Goal: Check status: Check status

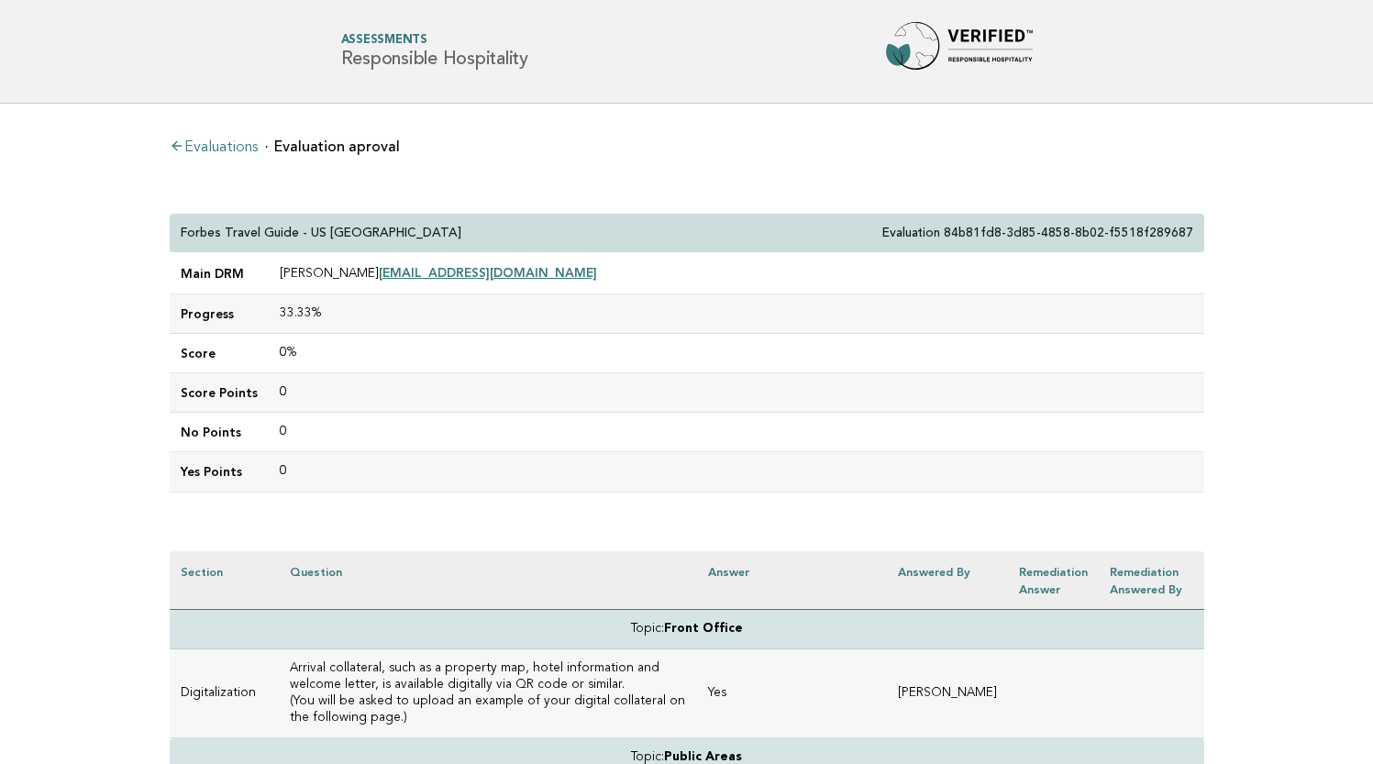
click at [234, 144] on link "Evaluations" at bounding box center [214, 147] width 88 height 15
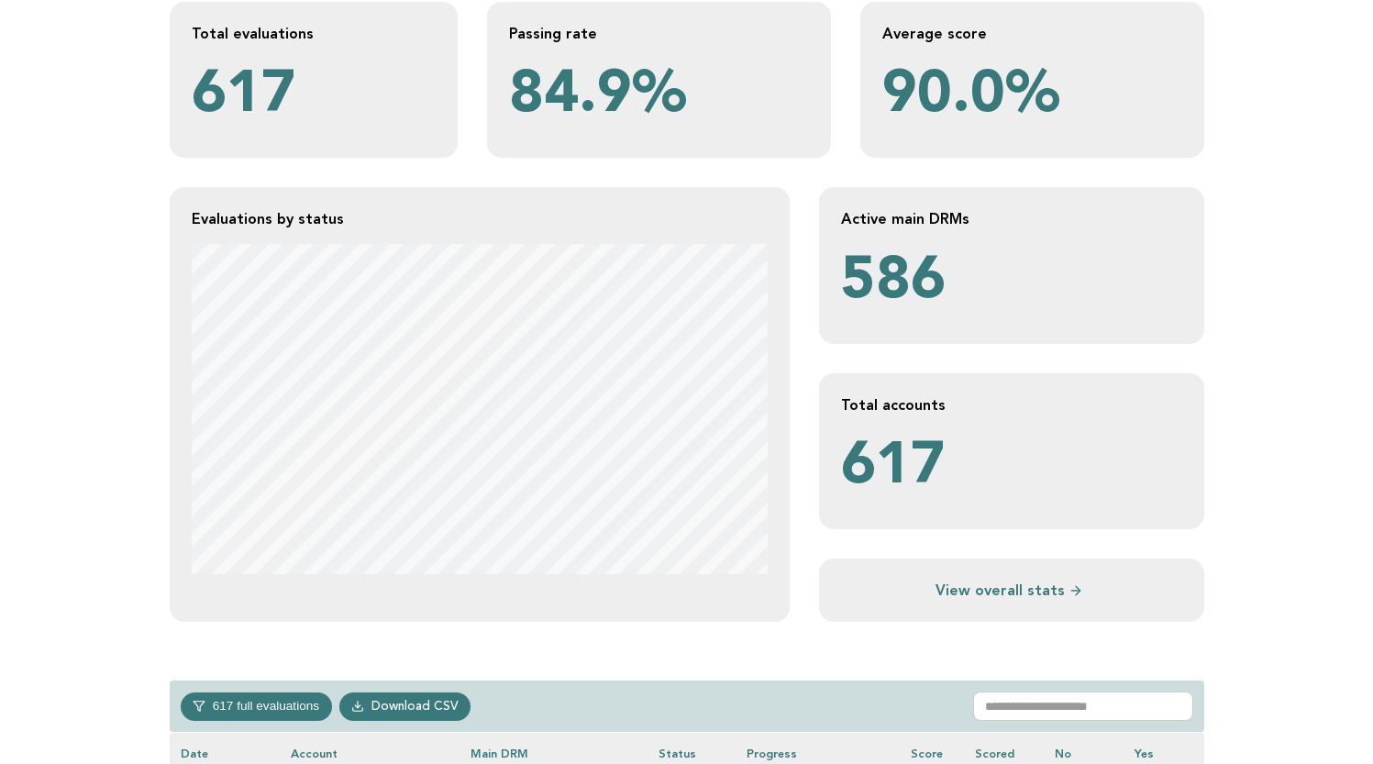
scroll to position [548, 0]
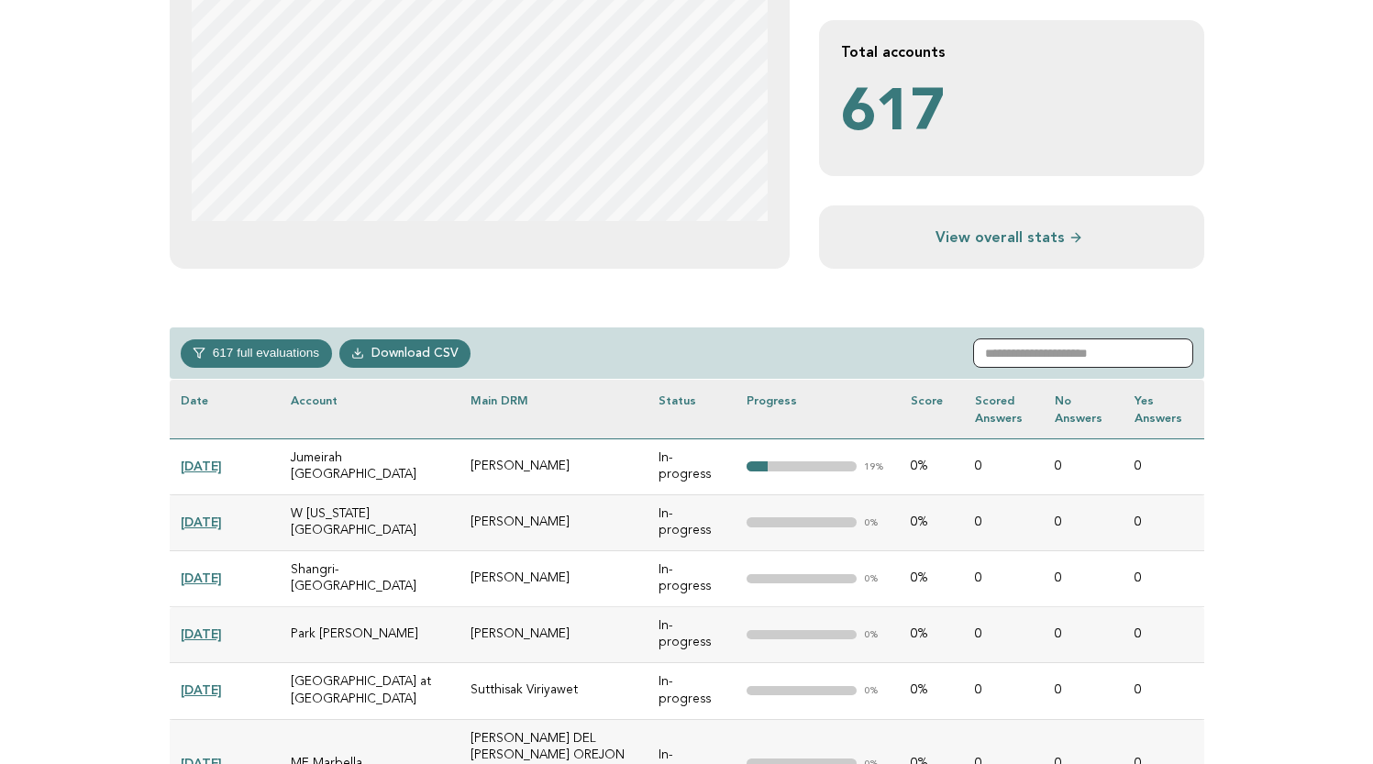
click at [1048, 346] on input "text" at bounding box center [1083, 353] width 220 height 29
paste input "**********"
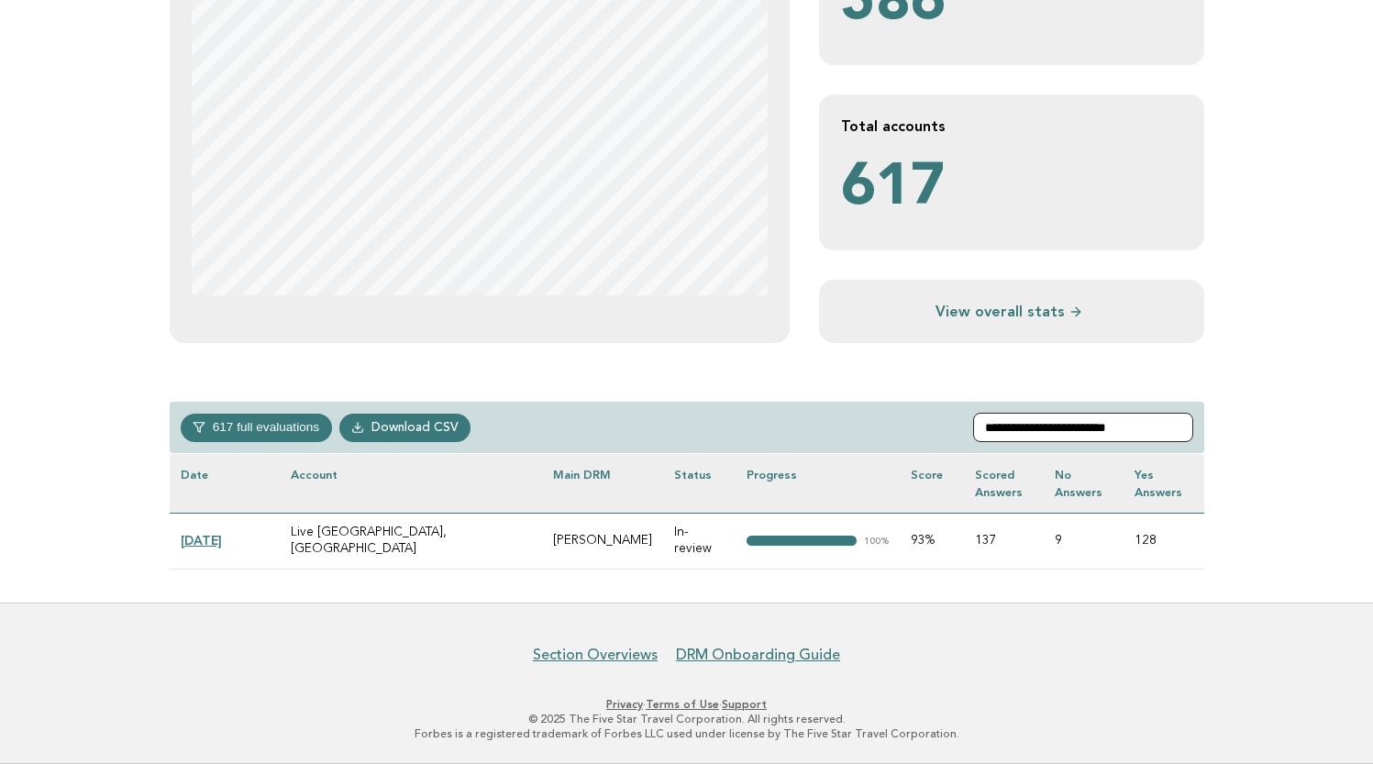
scroll to position [472, 0]
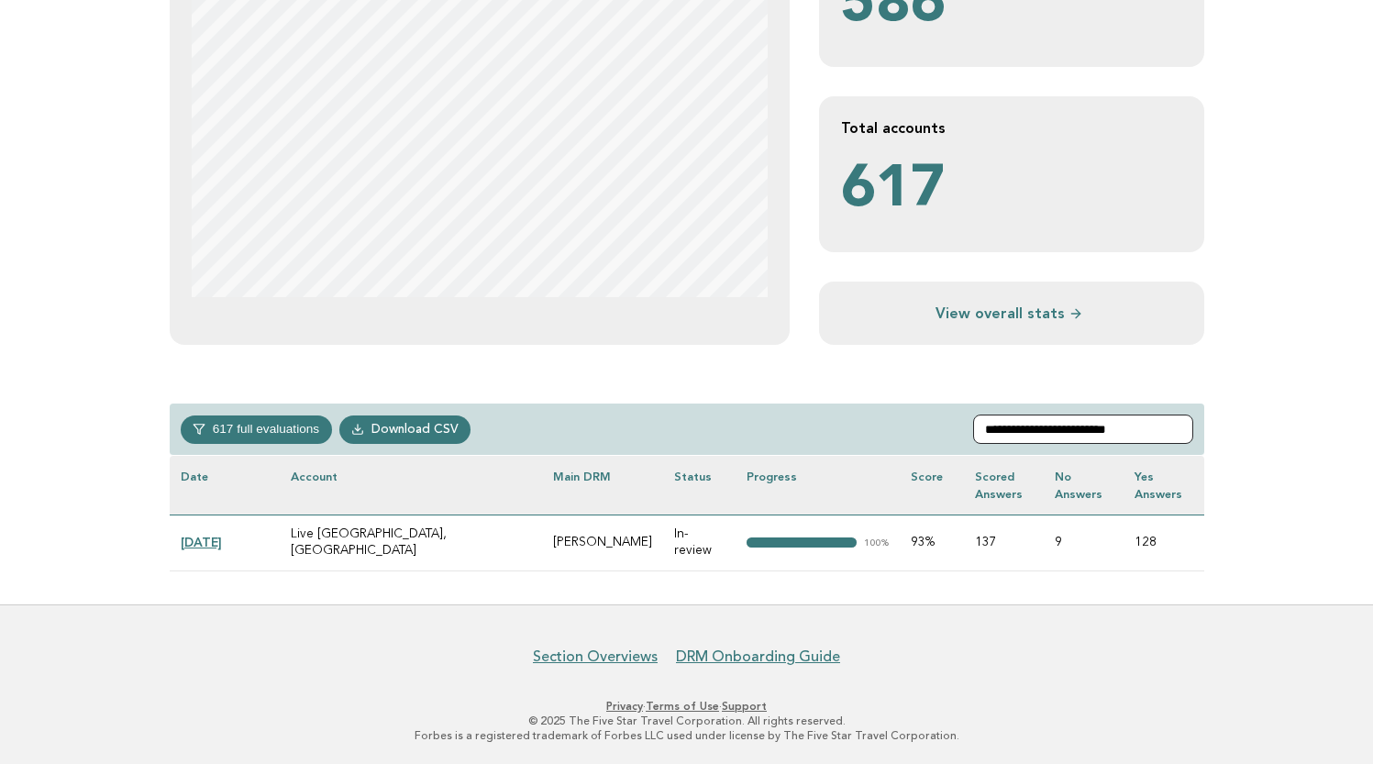
type input "**********"
click at [222, 543] on link "2025-07-28" at bounding box center [201, 542] width 41 height 15
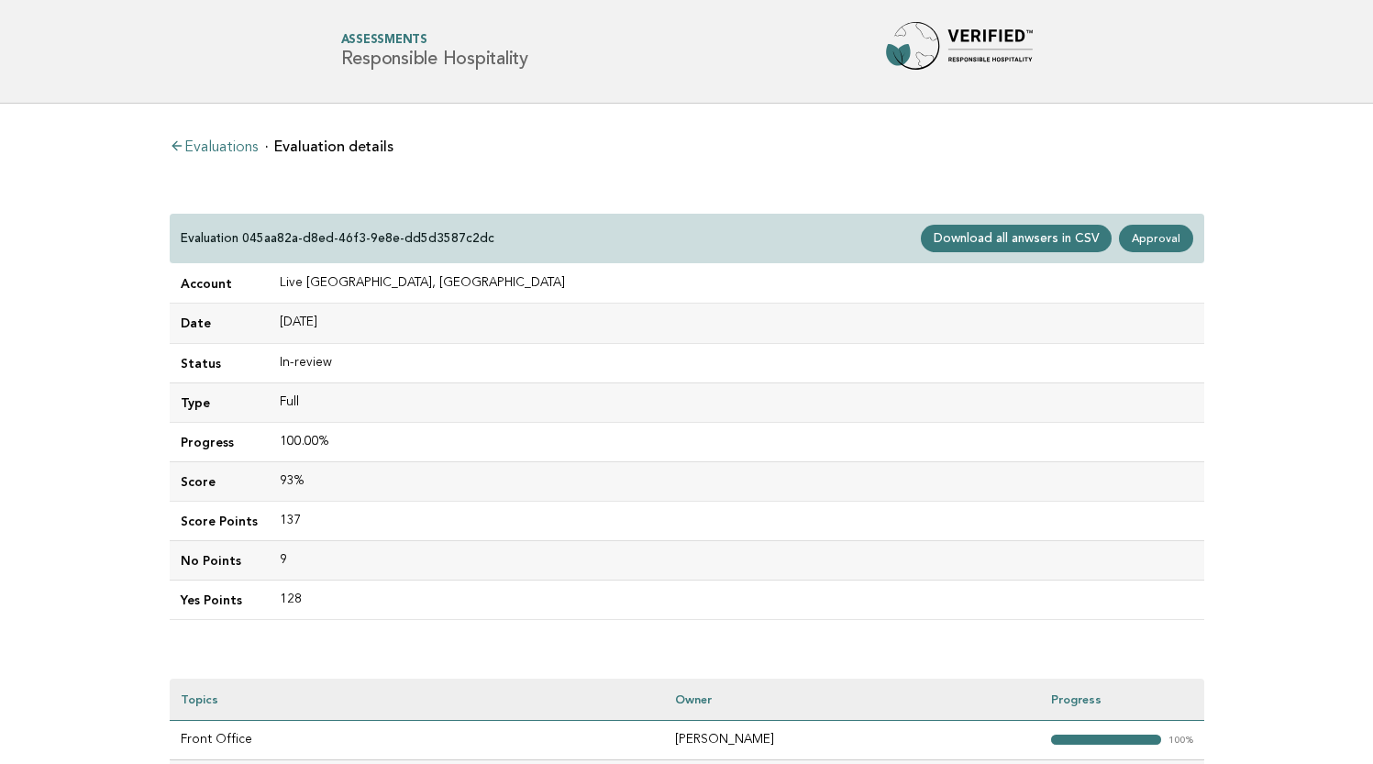
click at [1161, 224] on div "Evaluation 045aa82a-d8ed-46f3-9e8e-dd5d3587c2dc Download all anwsers in CSV App…" at bounding box center [687, 239] width 1035 height 50
click at [1161, 231] on link "Approval" at bounding box center [1155, 239] width 73 height 28
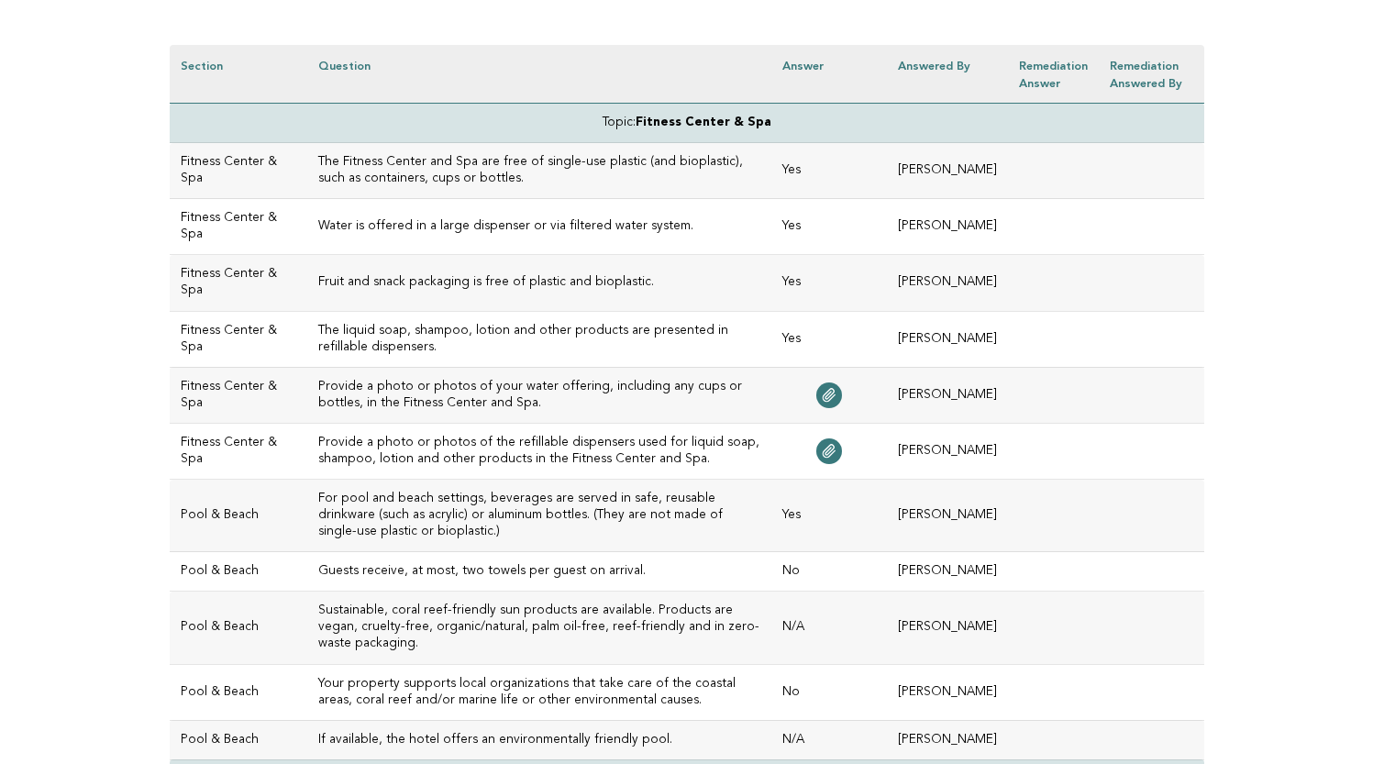
scroll to position [510, 0]
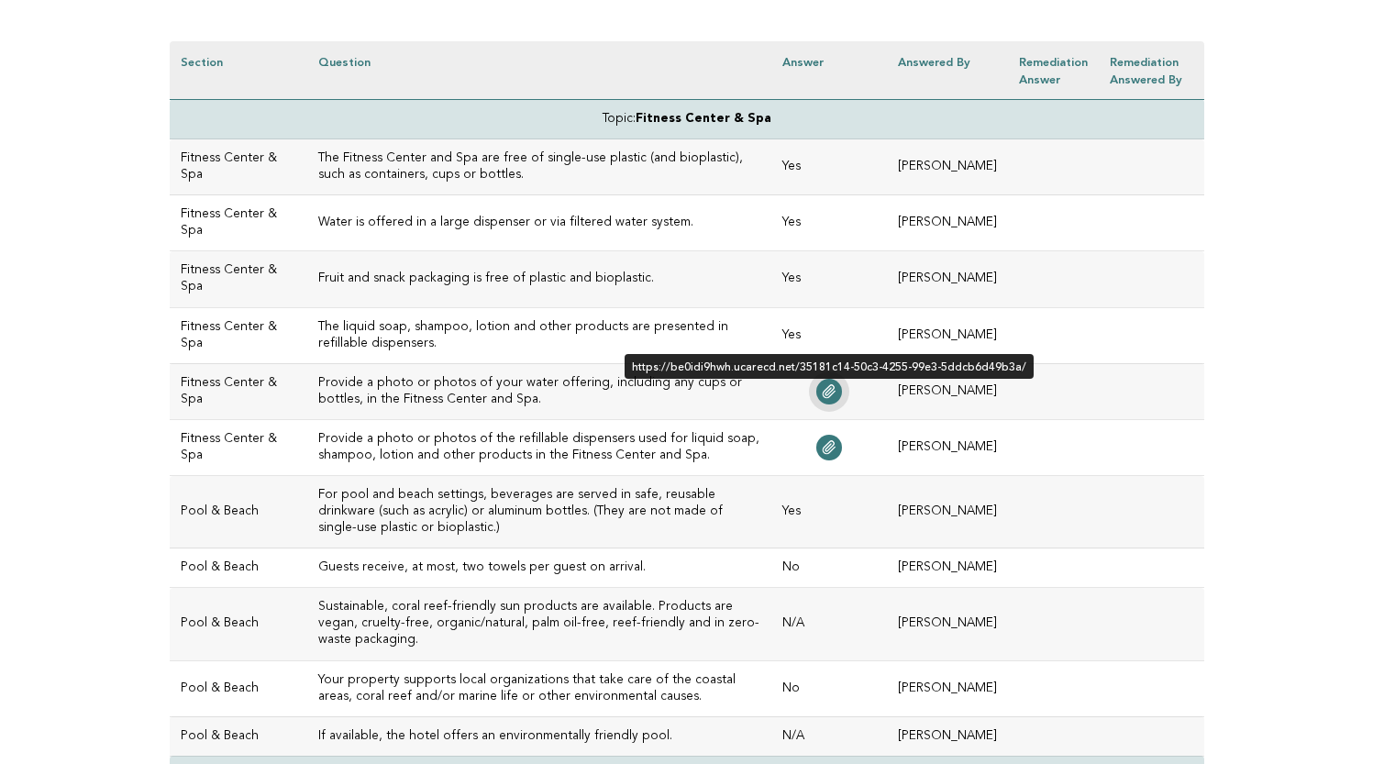
click at [836, 389] on icon at bounding box center [830, 391] width 12 height 13
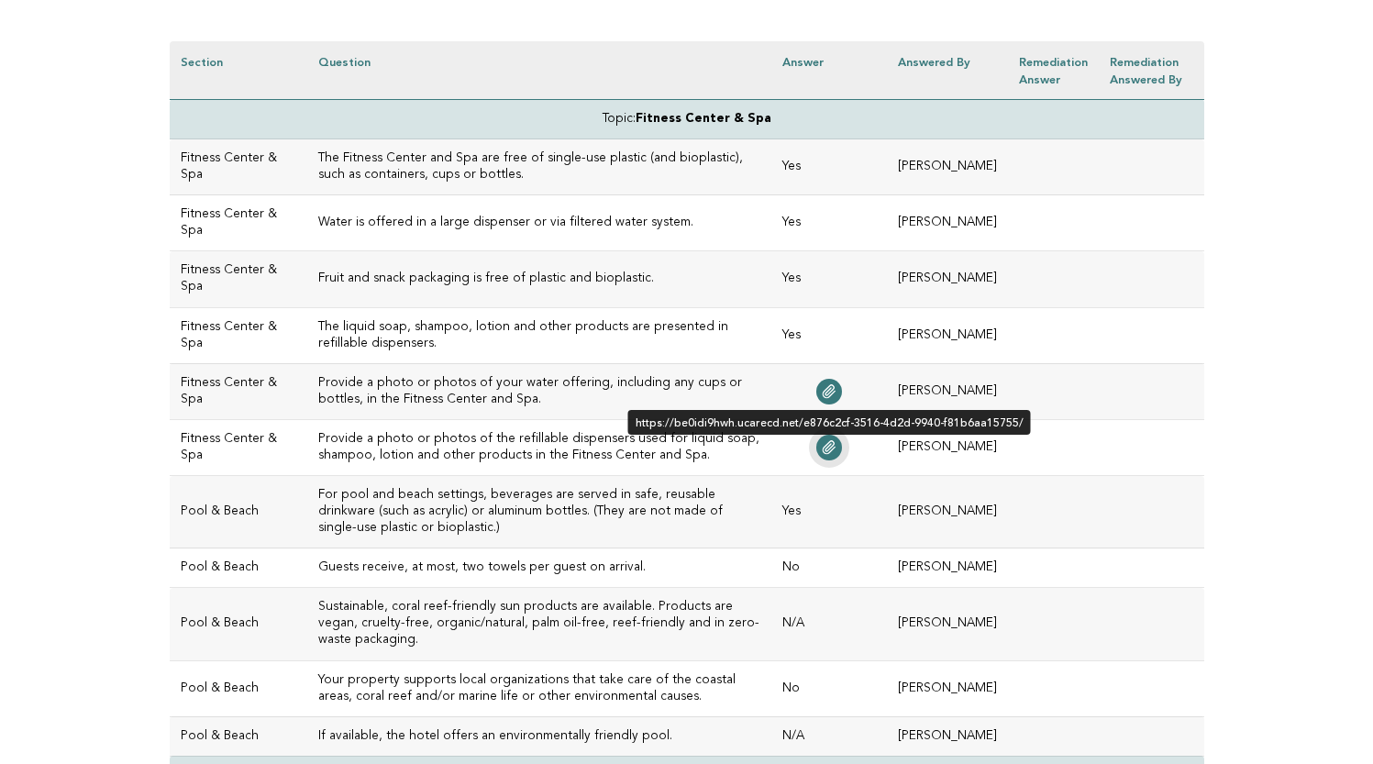
click at [836, 441] on icon at bounding box center [830, 447] width 12 height 13
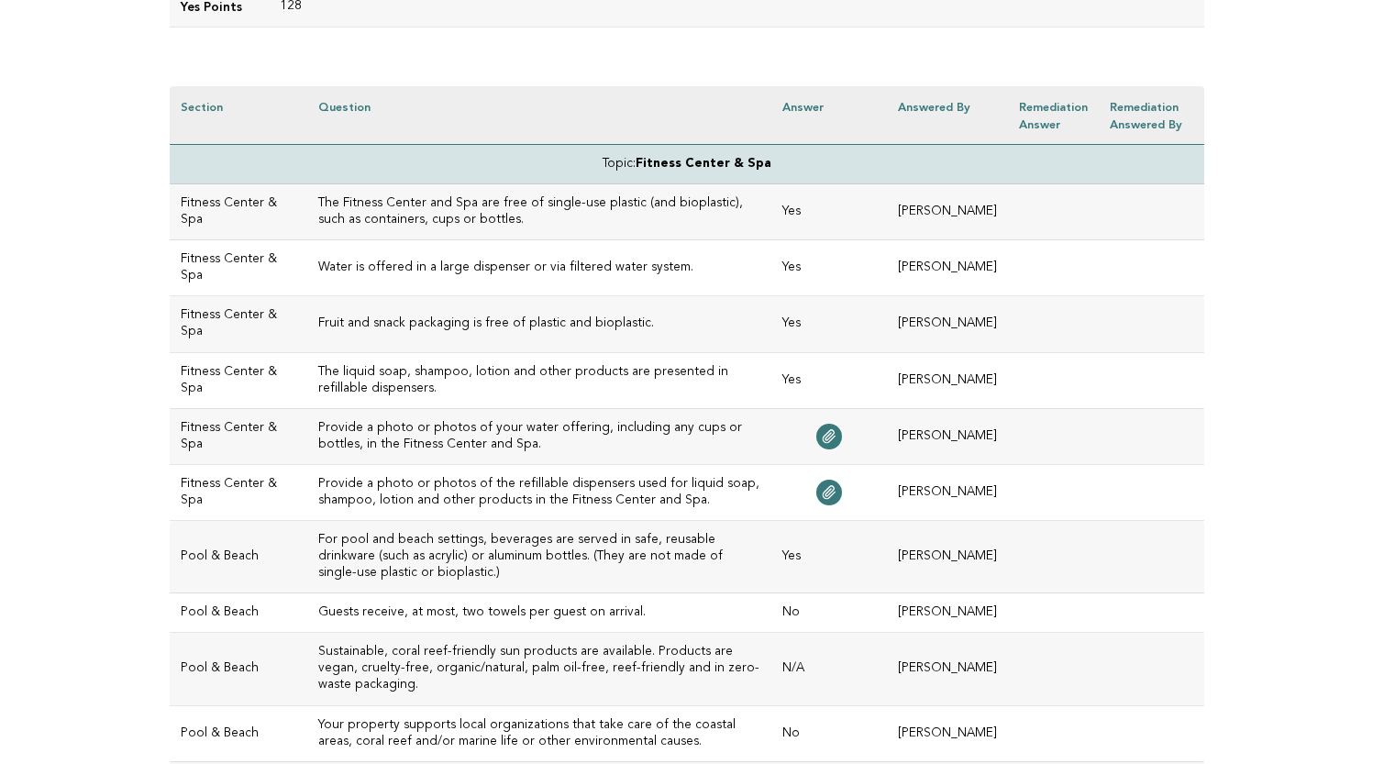
scroll to position [474, 0]
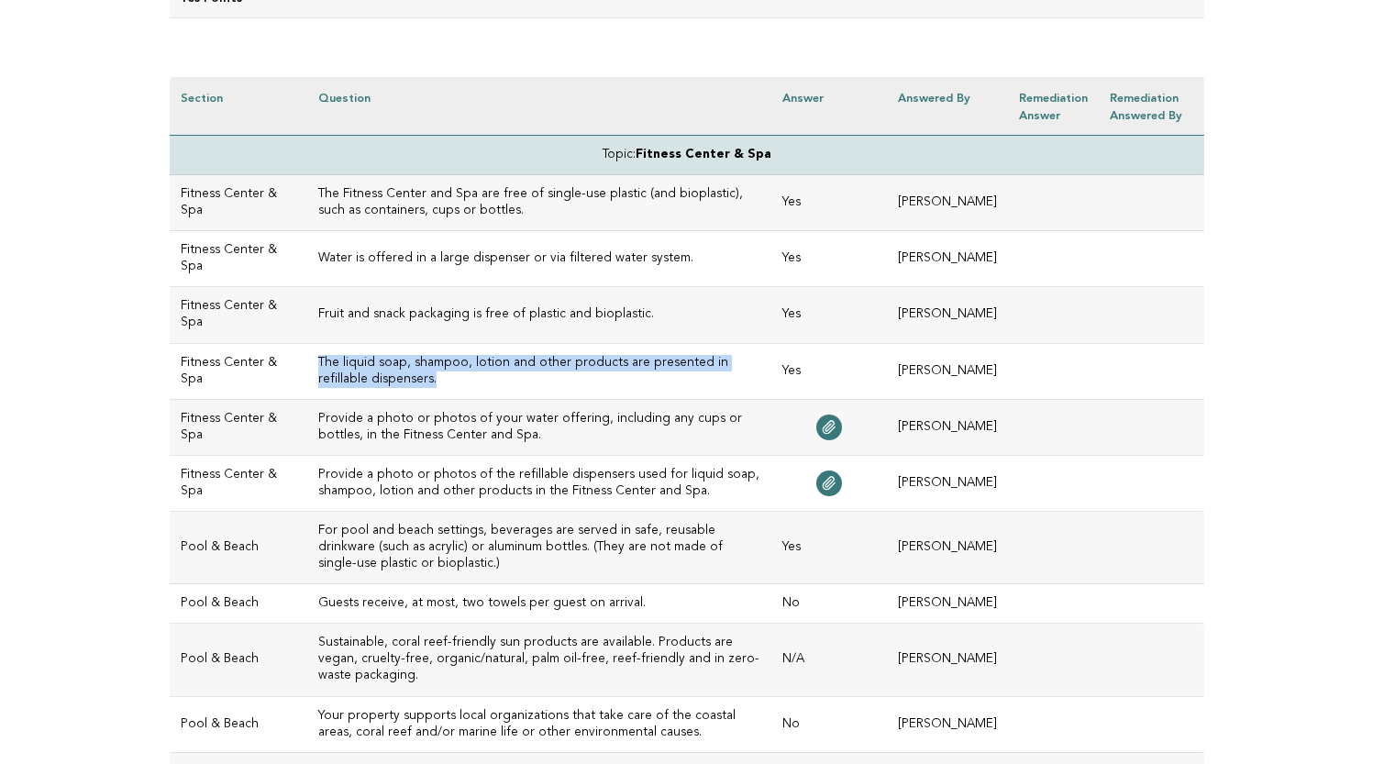
drag, startPoint x: 367, startPoint y: 376, endPoint x: 291, endPoint y: 355, distance: 79.0
click at [318, 355] on h3 "The liquid soap, shampoo, lotion and other products are presented in refillable…" at bounding box center [539, 371] width 442 height 33
copy h3 "The liquid soap, shampoo, lotion and other products are presented in refillable…"
click at [474, 381] on h3 "The liquid soap, shampoo, lotion and other products are presented in refillable…" at bounding box center [539, 371] width 442 height 33
click at [541, 479] on h3 "Provide a photo or photos of the refillable dispensers used for liquid soap, sh…" at bounding box center [539, 483] width 442 height 33
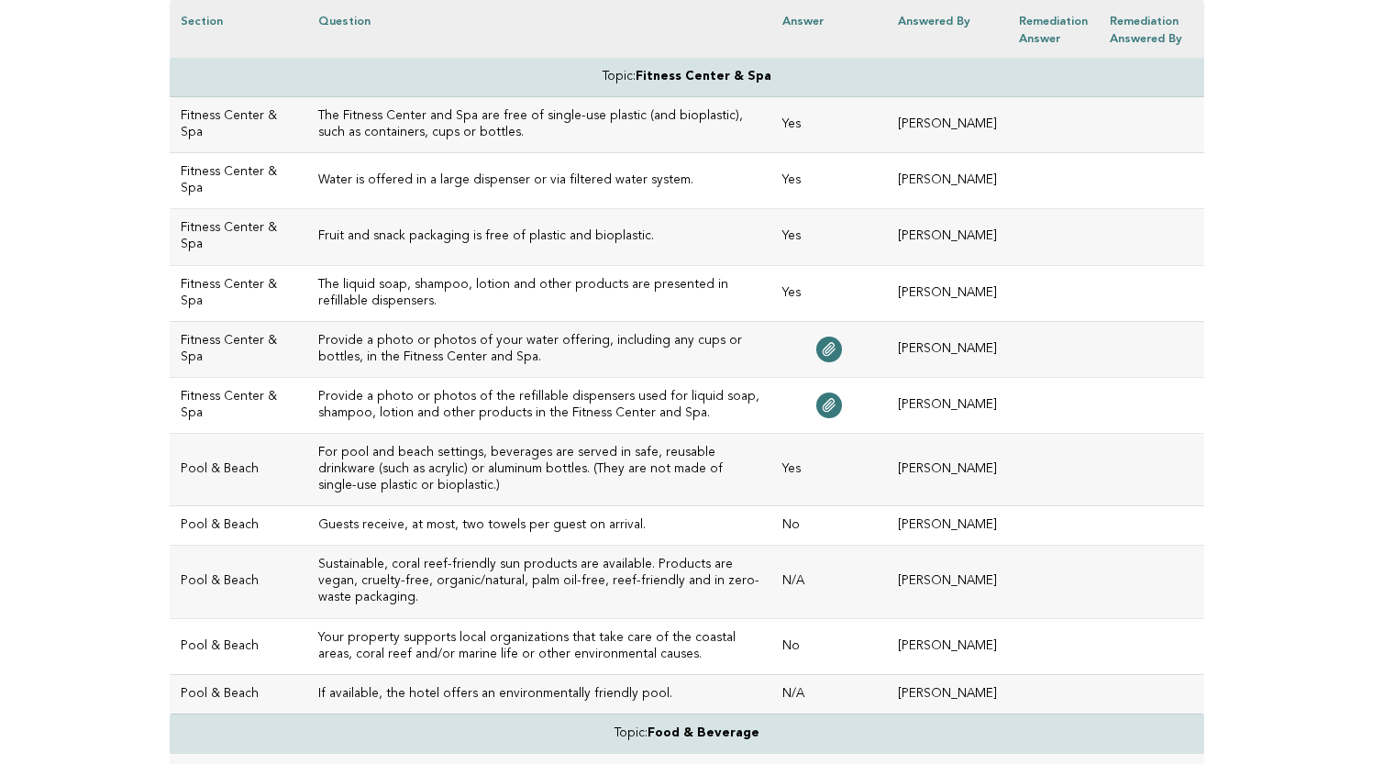
scroll to position [557, 0]
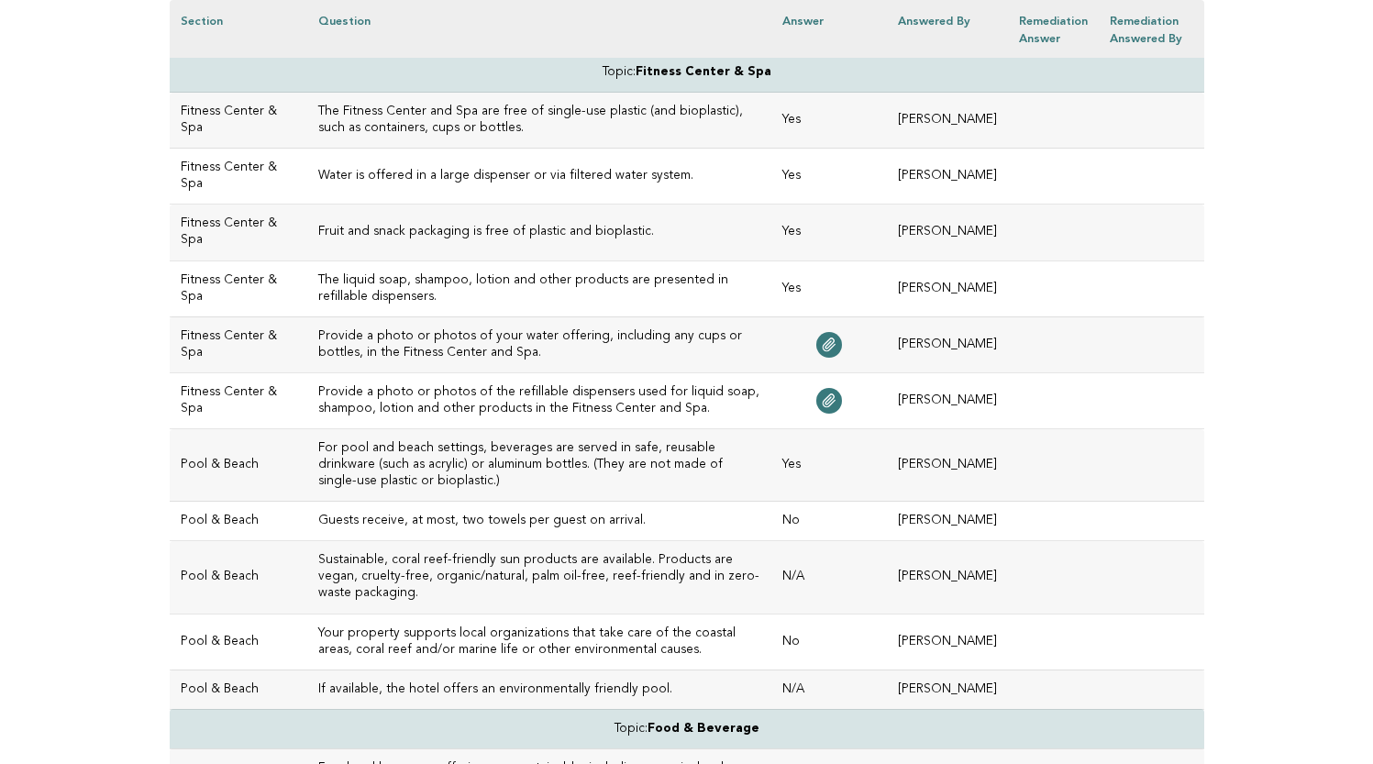
click at [500, 455] on h3 "For pool and beach settings, beverages are served in safe, reusable drinkware (…" at bounding box center [539, 465] width 442 height 50
click at [451, 514] on td "Guests receive, at most, two towels per guest on arrival." at bounding box center [539, 521] width 464 height 39
click at [583, 626] on h3 "Your property supports local organizations that take care of the coastal areas,…" at bounding box center [539, 642] width 442 height 33
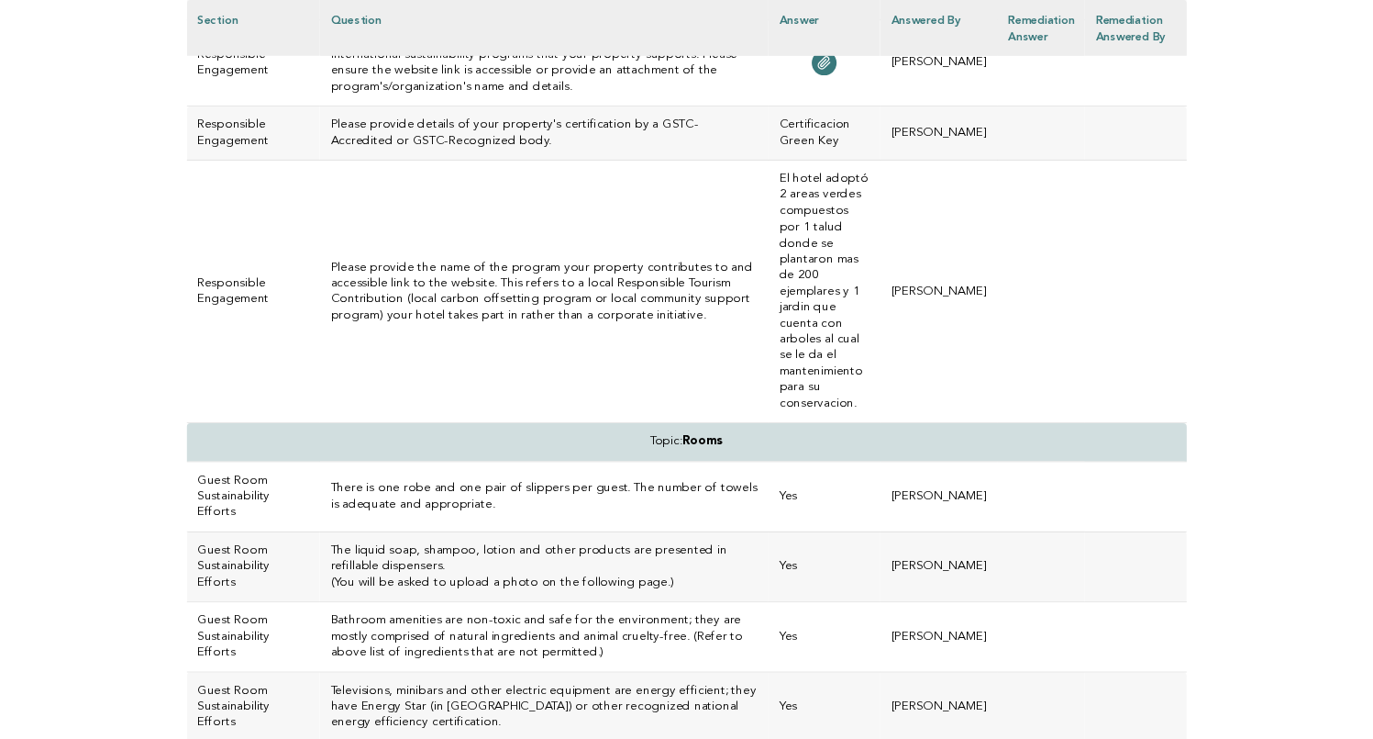
scroll to position [6253, 0]
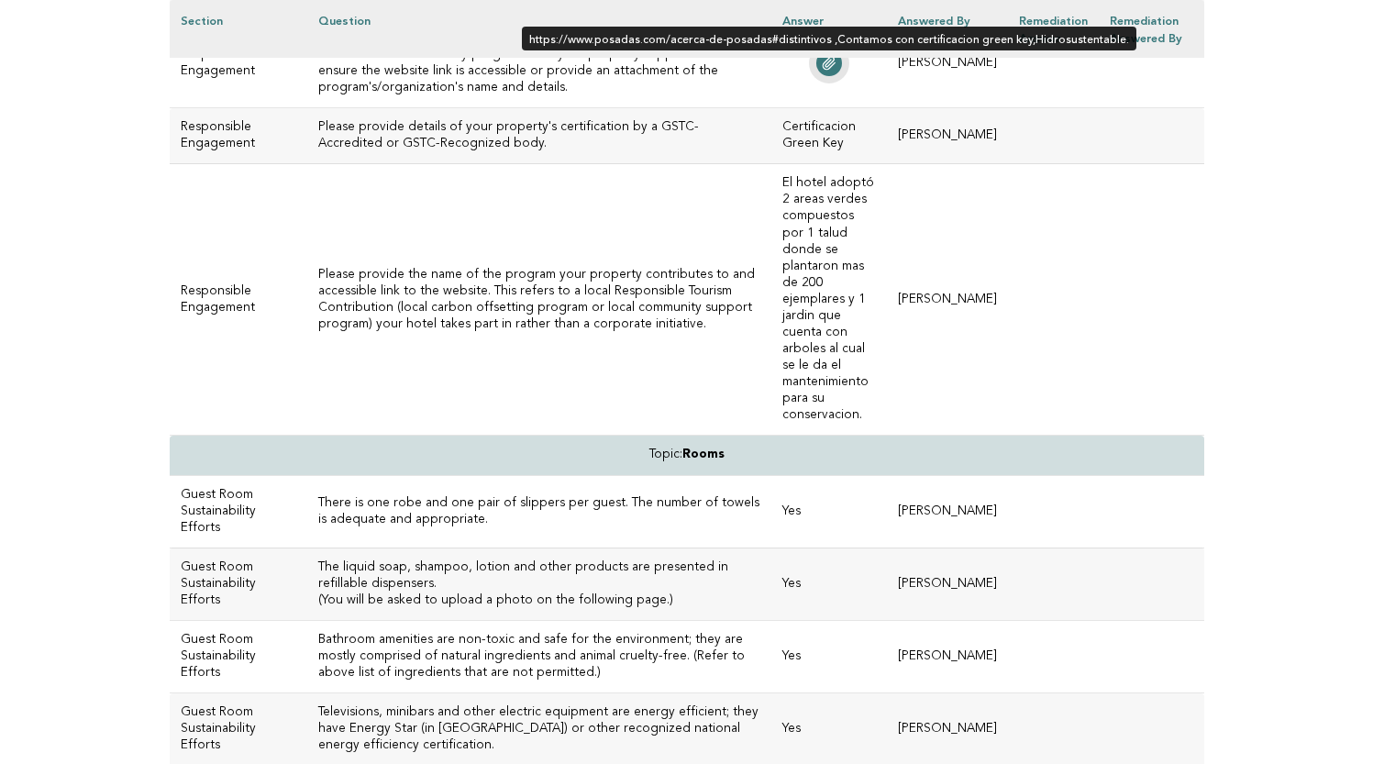
click at [836, 70] on icon at bounding box center [830, 63] width 12 height 13
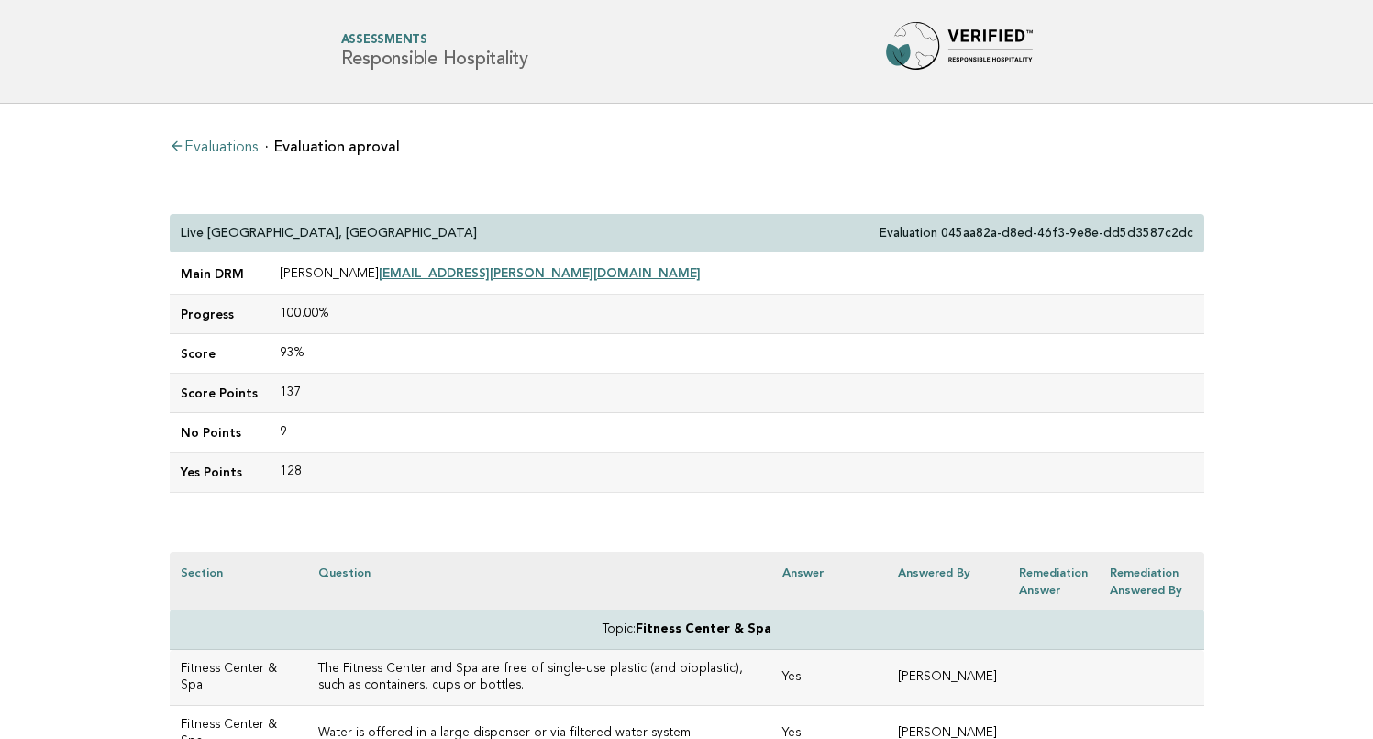
scroll to position [0, 0]
click at [225, 150] on link "Evaluations" at bounding box center [214, 147] width 88 height 15
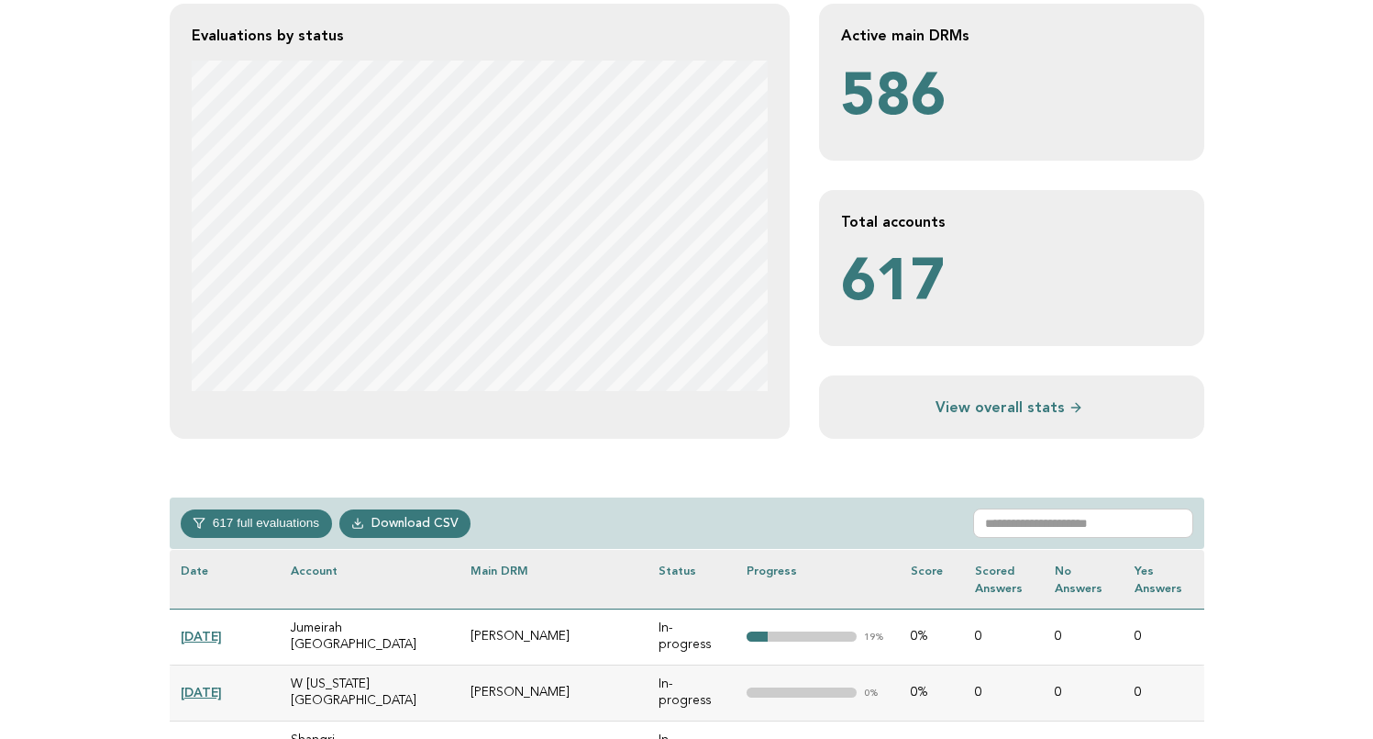
scroll to position [599, 0]
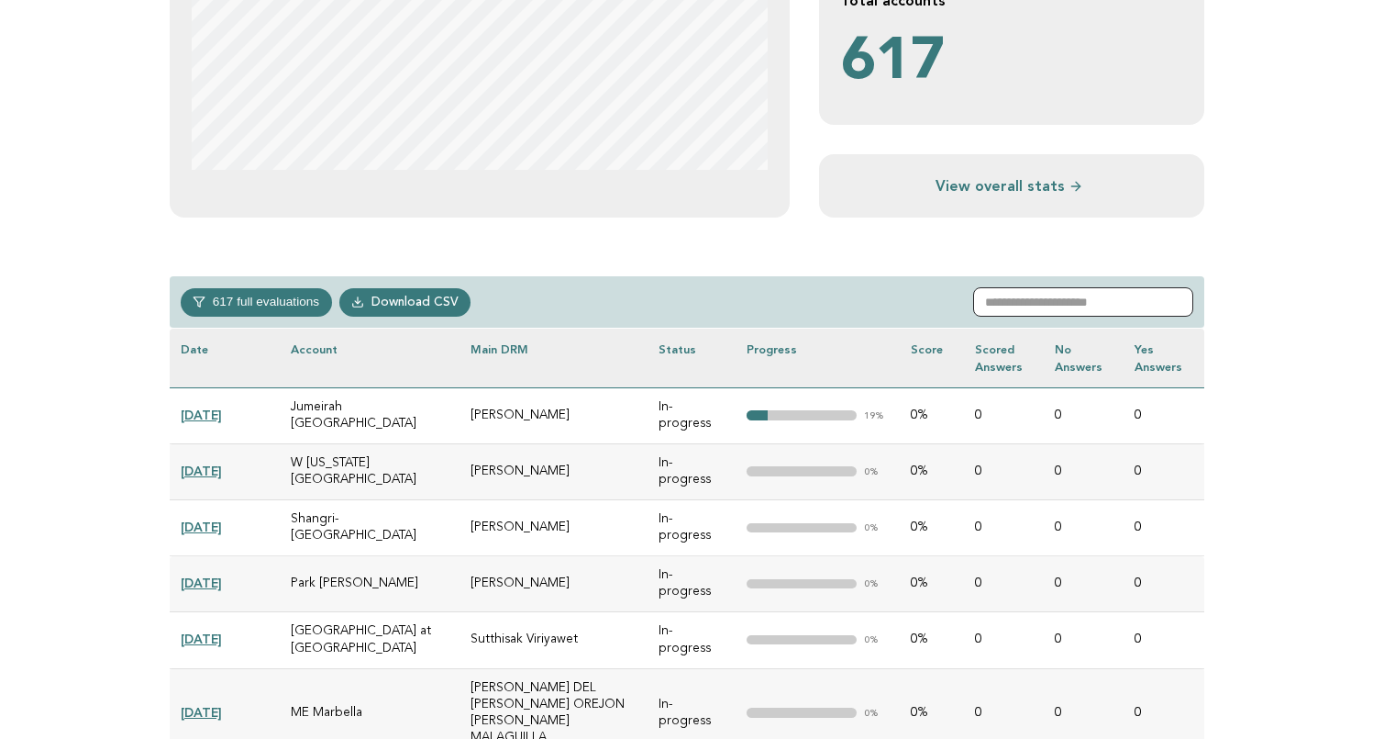
click at [1030, 295] on input "text" at bounding box center [1083, 301] width 220 height 29
paste input "**********"
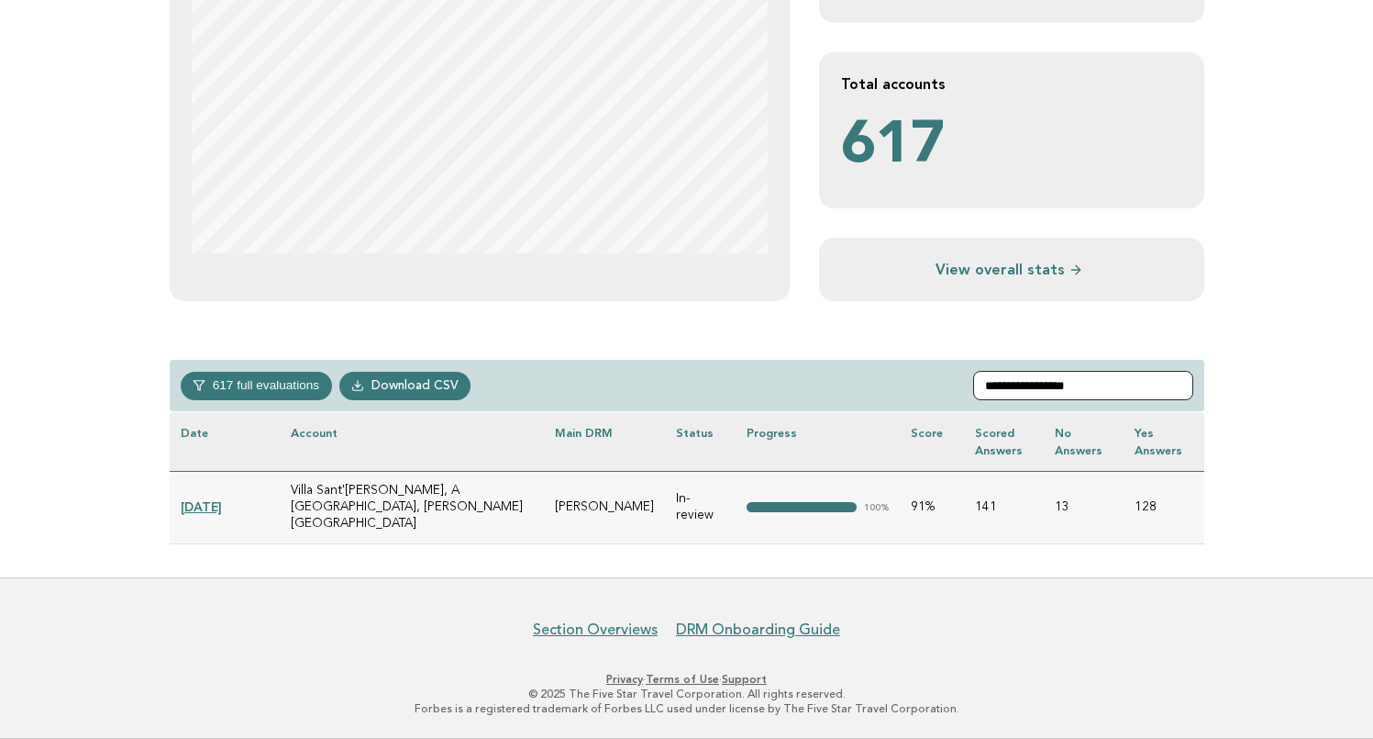
scroll to position [497, 0]
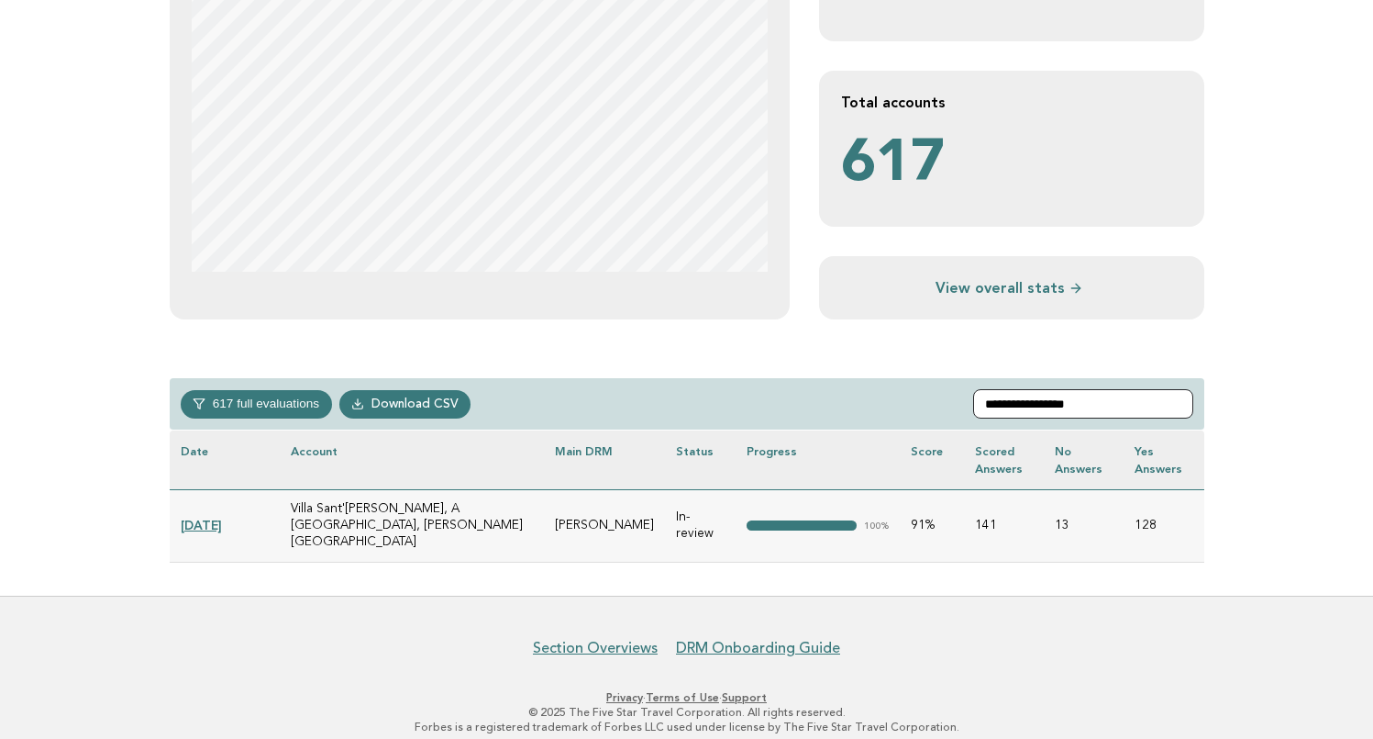
type input "**********"
click at [205, 517] on link "2025-05-06" at bounding box center [201, 524] width 41 height 15
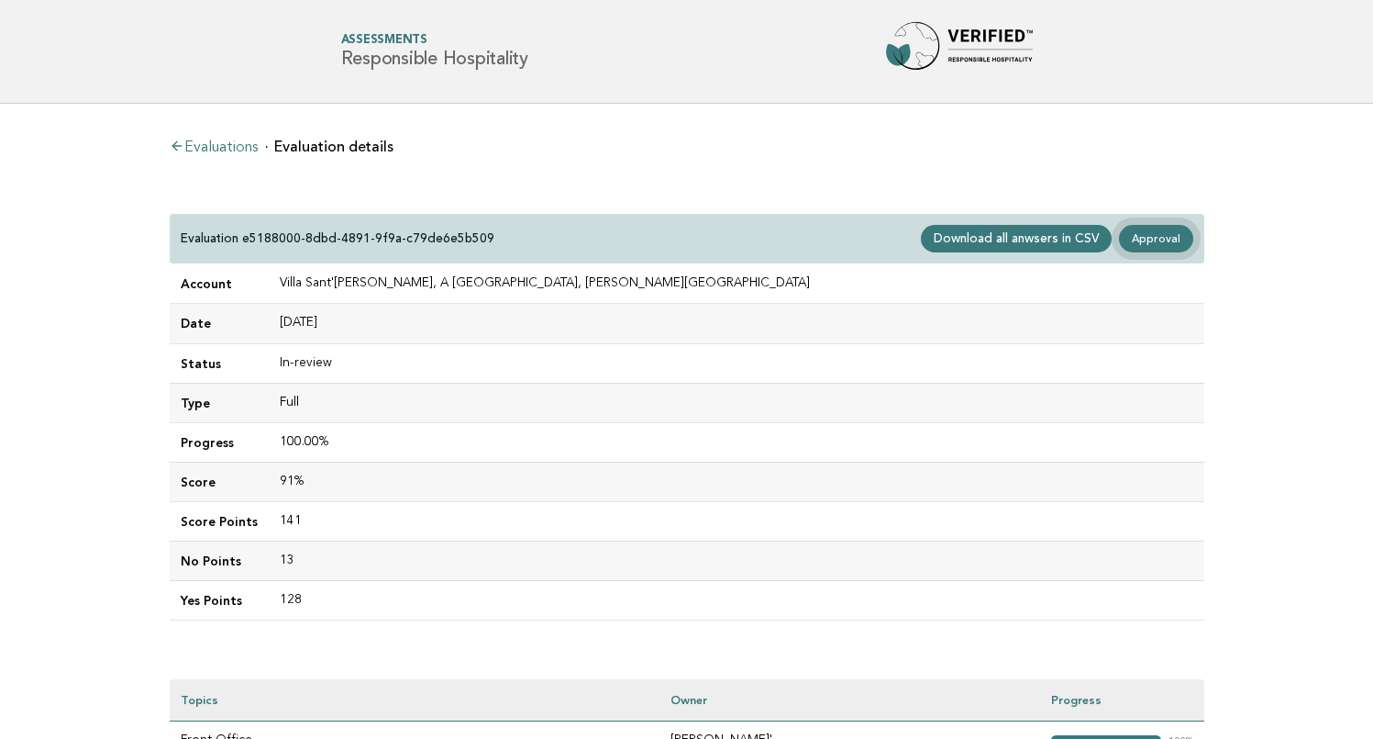
click at [1150, 239] on link "Approval" at bounding box center [1155, 239] width 73 height 28
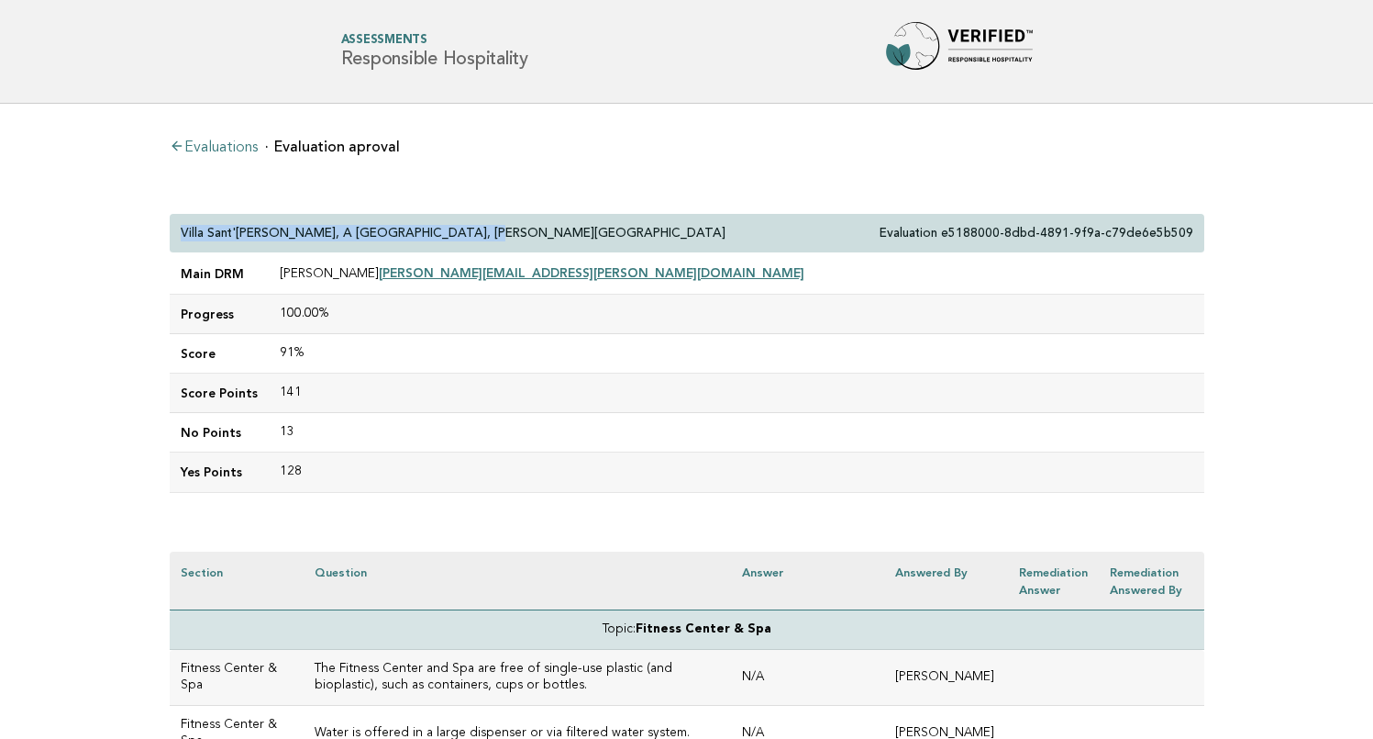
drag, startPoint x: 477, startPoint y: 227, endPoint x: 177, endPoint y: 230, distance: 300.0
click at [177, 230] on div "Villa Sant'[PERSON_NAME], A [GEOGRAPHIC_DATA], [PERSON_NAME][GEOGRAPHIC_DATA] E…" at bounding box center [687, 233] width 1035 height 39
copy p "Villa Sant'[PERSON_NAME], A [GEOGRAPHIC_DATA], [PERSON_NAME][GEOGRAPHIC_DATA]"
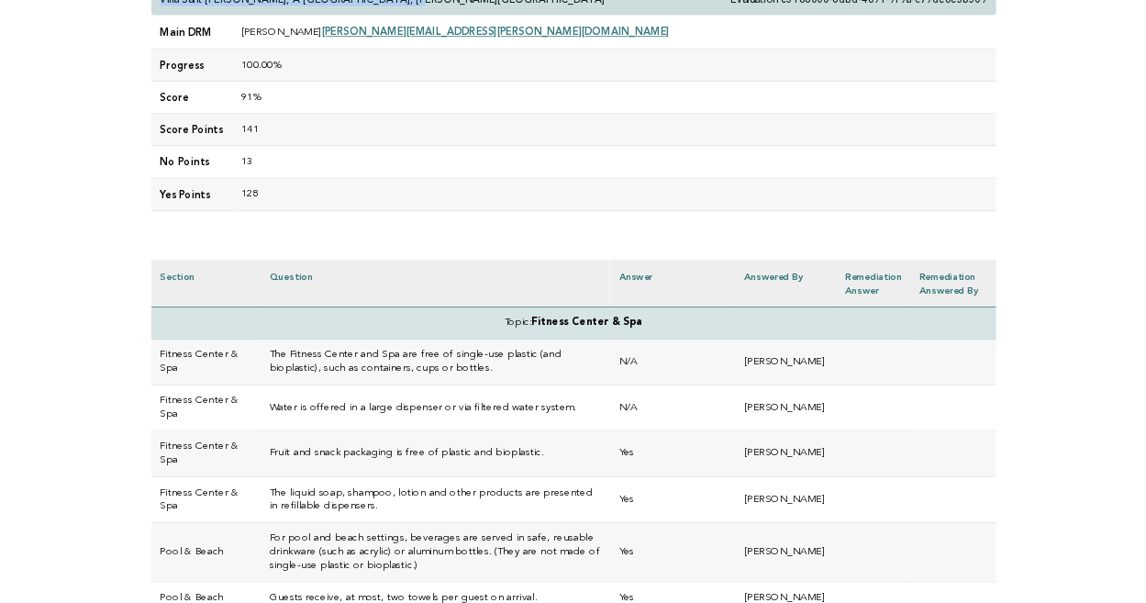
scroll to position [238, 0]
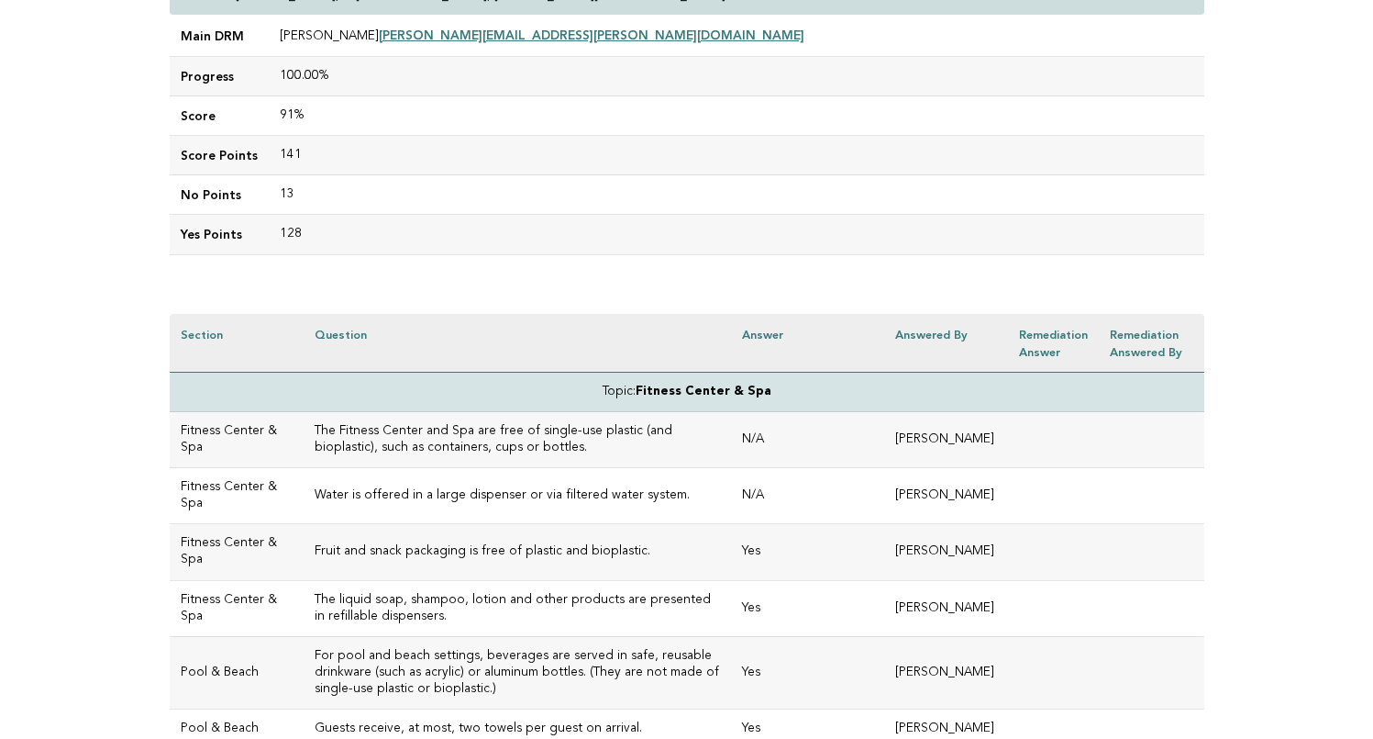
click at [553, 457] on td "The Fitness Center and Spa are free of single-use plastic (and bioplastic), suc…" at bounding box center [518, 440] width 428 height 56
click at [568, 440] on h3 "The Fitness Center and Spa are free of single-use plastic (and bioplastic), suc…" at bounding box center [518, 439] width 406 height 33
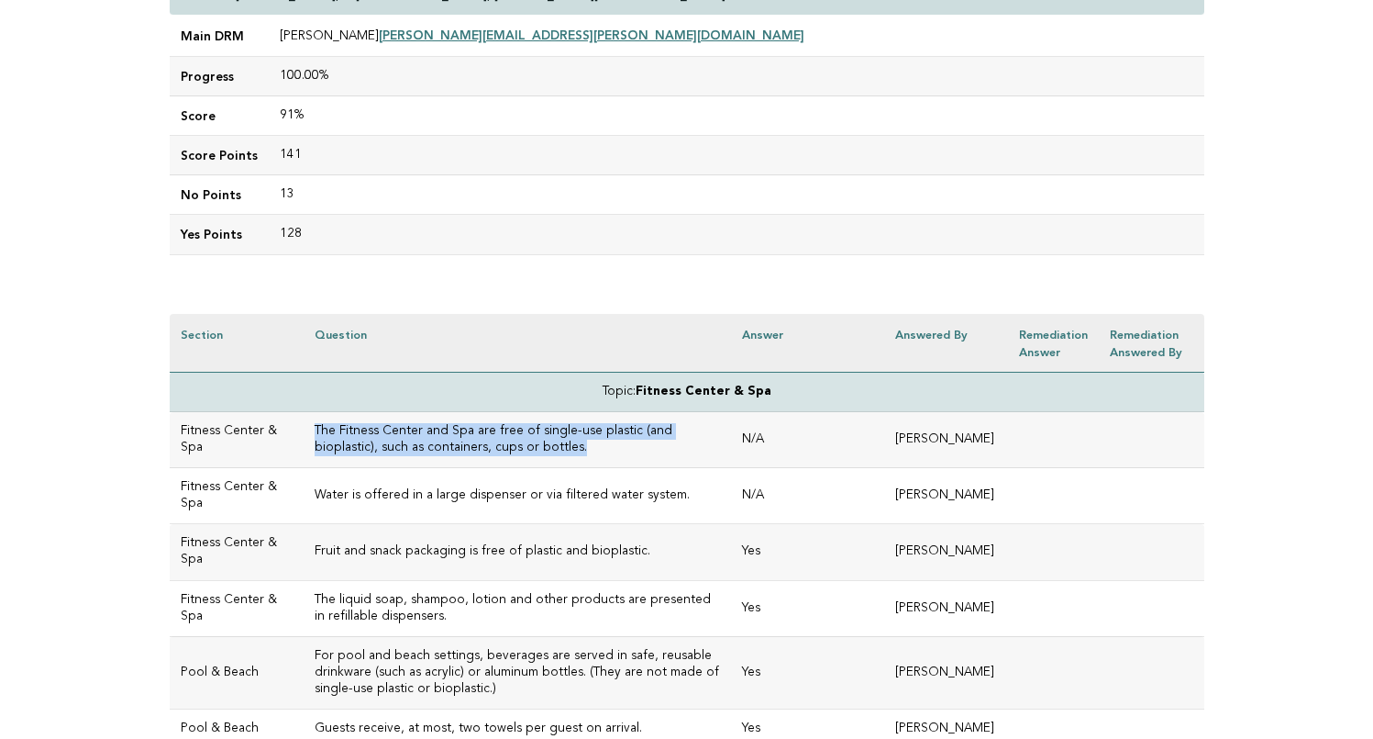
drag, startPoint x: 454, startPoint y: 443, endPoint x: 282, endPoint y: 428, distance: 173.2
click at [304, 428] on td "The Fitness Center and Spa are free of single-use plastic (and bioplastic), suc…" at bounding box center [518, 440] width 428 height 56
copy h3 "The Fitness Center and Spa are free of single-use plastic (and bioplastic), suc…"
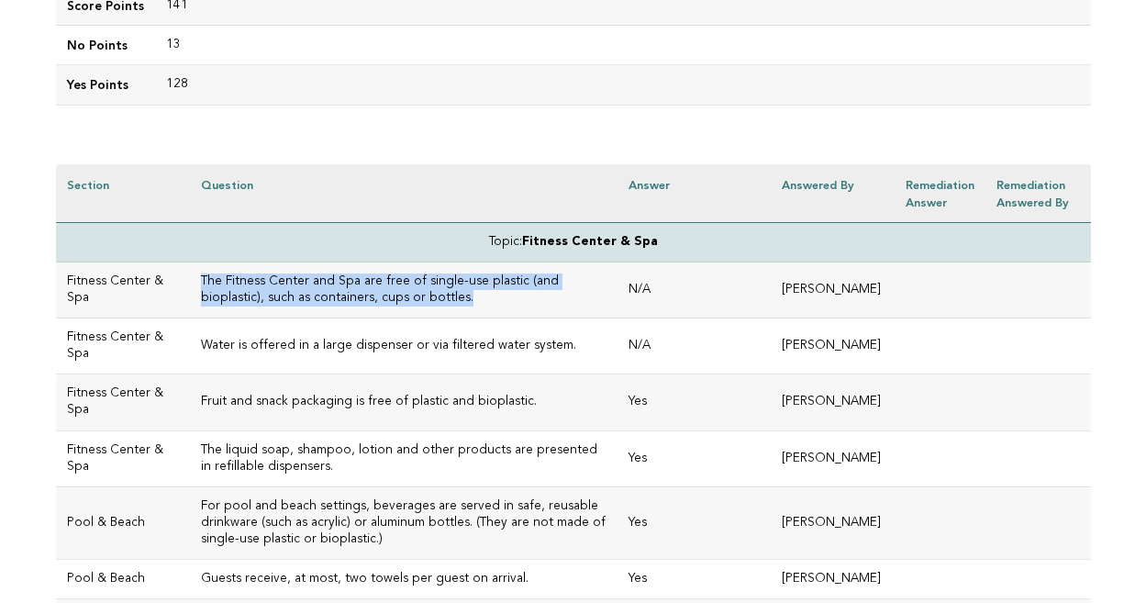
scroll to position [393, 0]
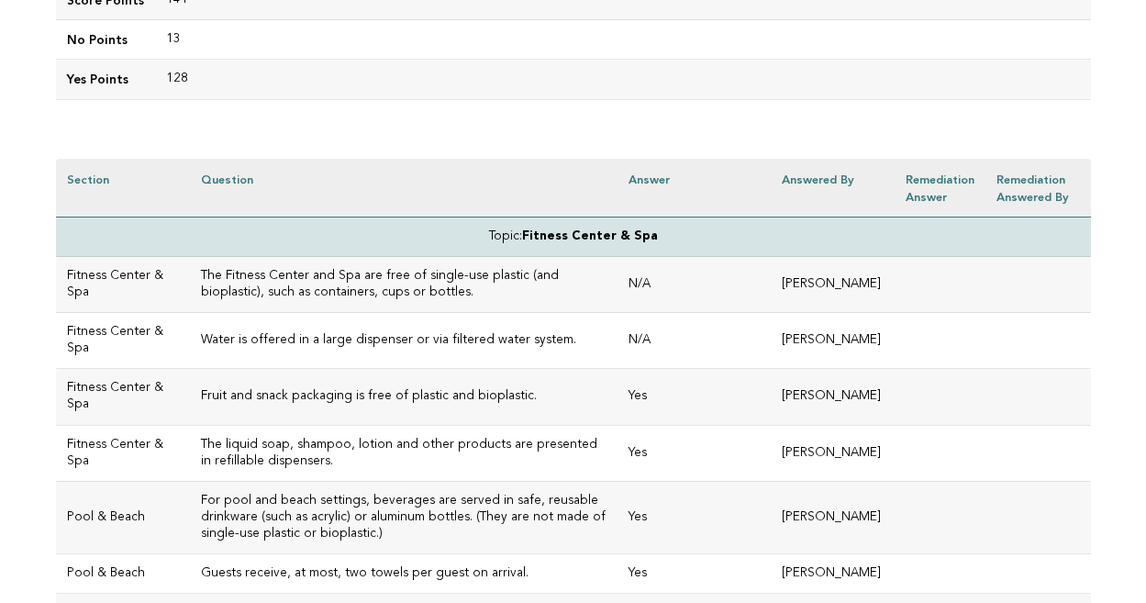
click at [529, 343] on h3 "Water is offered in a large dispenser or via filtered water system." at bounding box center [404, 340] width 406 height 17
drag, startPoint x: 539, startPoint y: 339, endPoint x: 175, endPoint y: 344, distance: 363.4
click at [190, 344] on td "Water is offered in a large dispenser or via filtered water system." at bounding box center [404, 341] width 428 height 56
copy h3 "Water is offered in a large dispenser or via filtered water system."
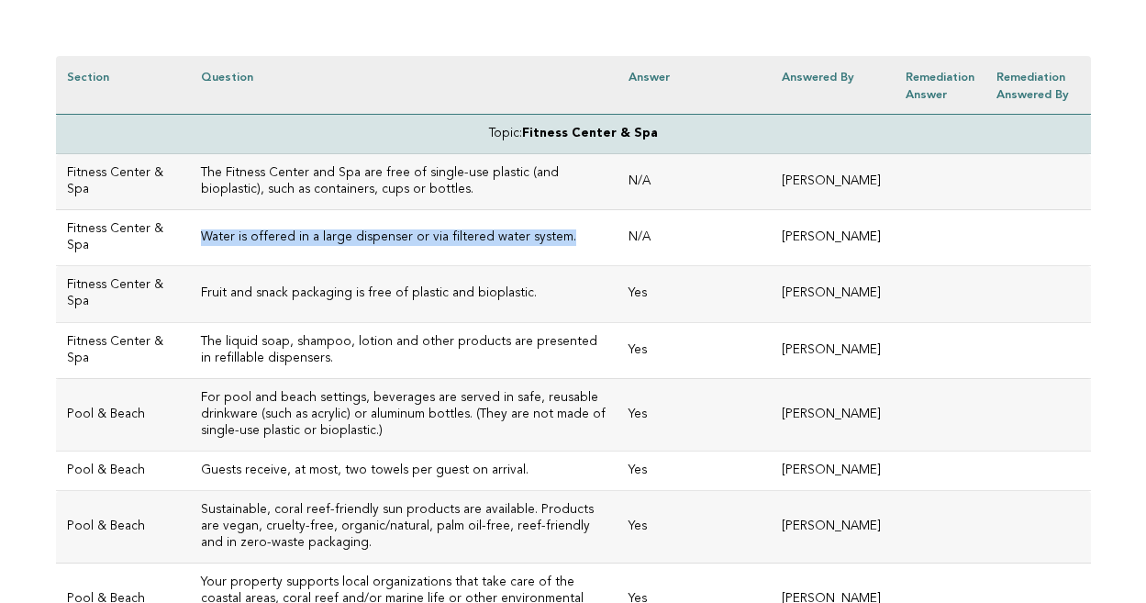
scroll to position [509, 0]
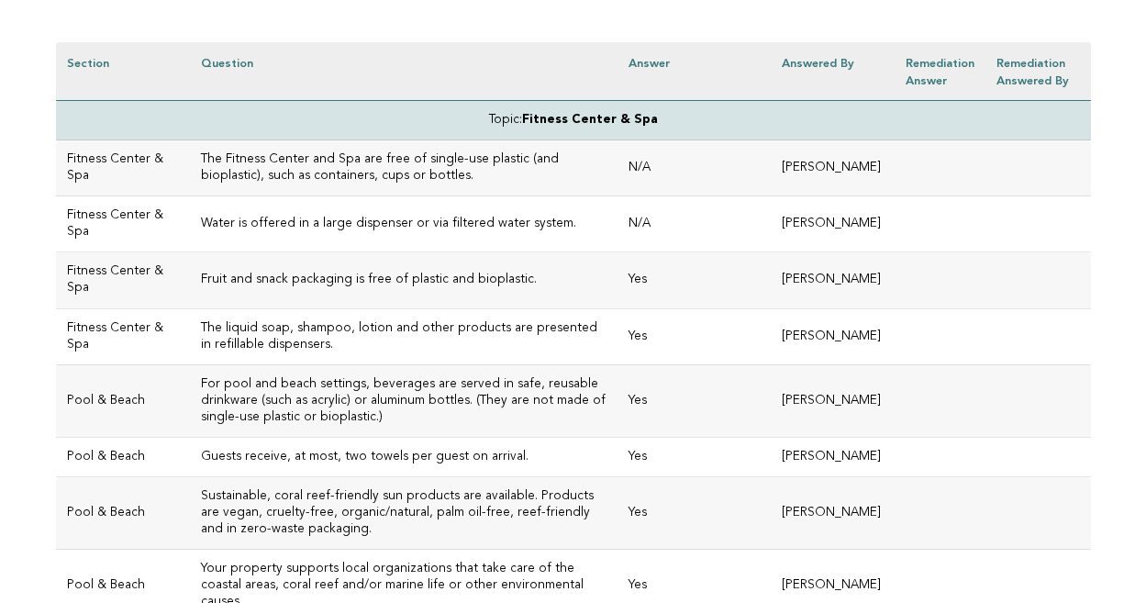
click at [294, 341] on h3 "The liquid soap, shampoo, lotion and other products are presented in refillable…" at bounding box center [404, 336] width 406 height 33
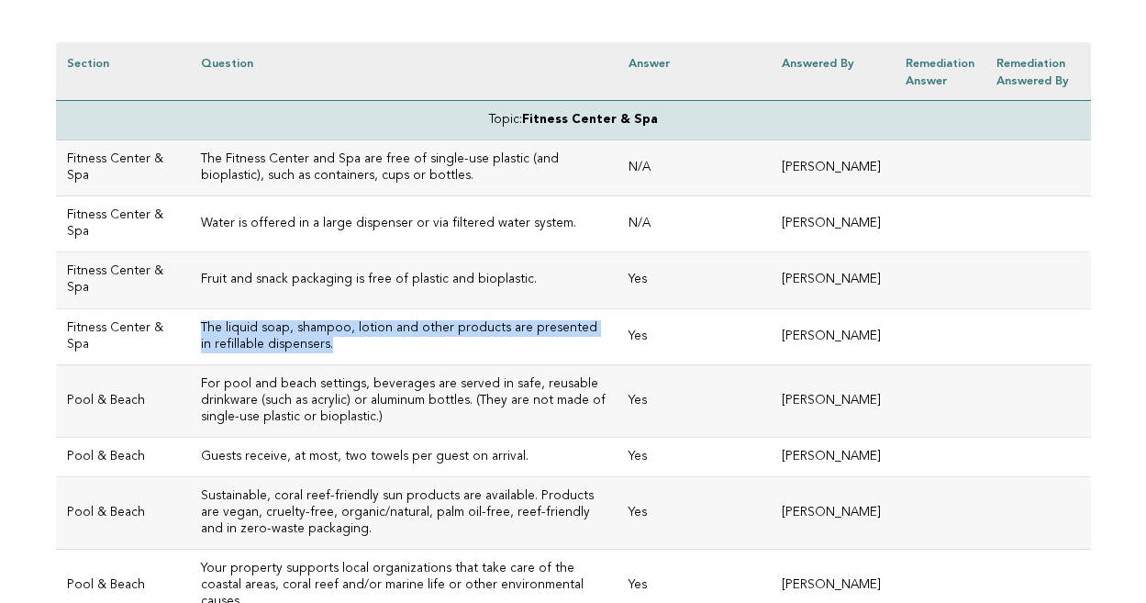
drag, startPoint x: 251, startPoint y: 341, endPoint x: 172, endPoint y: 324, distance: 80.8
click at [190, 323] on td "The liquid soap, shampoo, lotion and other products are presented in refillable…" at bounding box center [404, 336] width 428 height 56
copy h3 "The liquid soap, shampoo, lotion and other products are presented in refillable…"
click at [328, 343] on h3 "The liquid soap, shampoo, lotion and other products are presented in refillable…" at bounding box center [404, 336] width 406 height 33
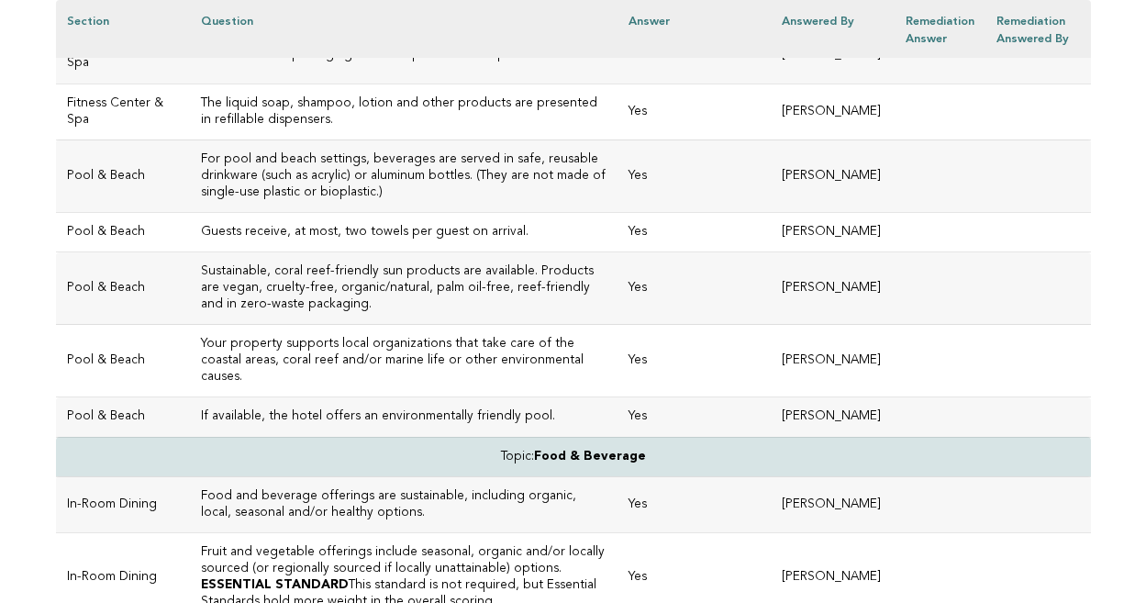
scroll to position [740, 0]
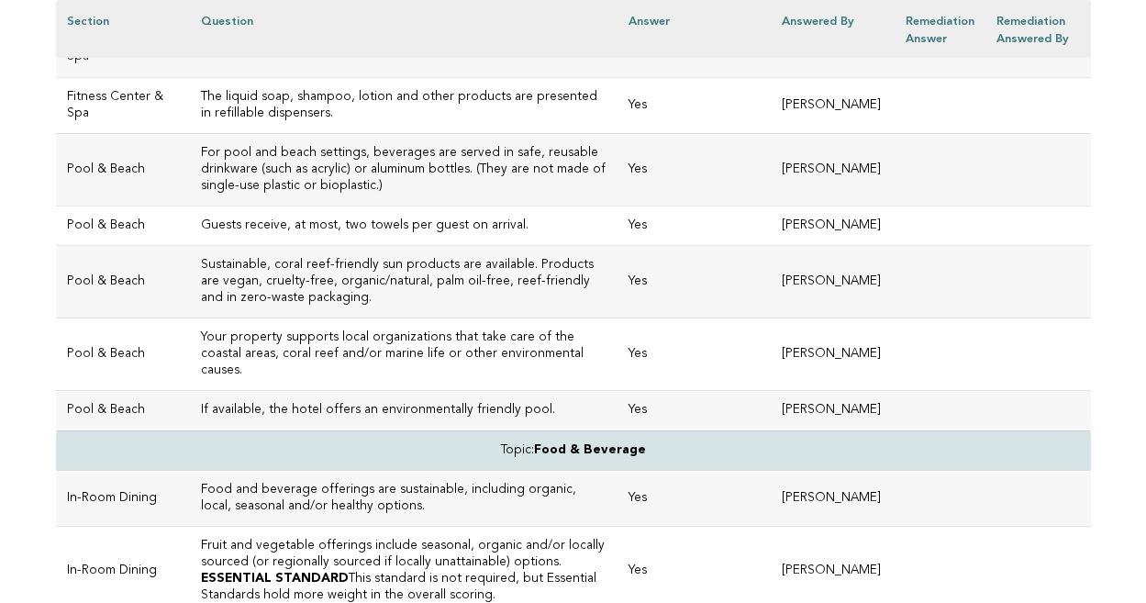
click at [495, 217] on h3 "Guests receive, at most, two towels per guest on arrival." at bounding box center [404, 225] width 406 height 17
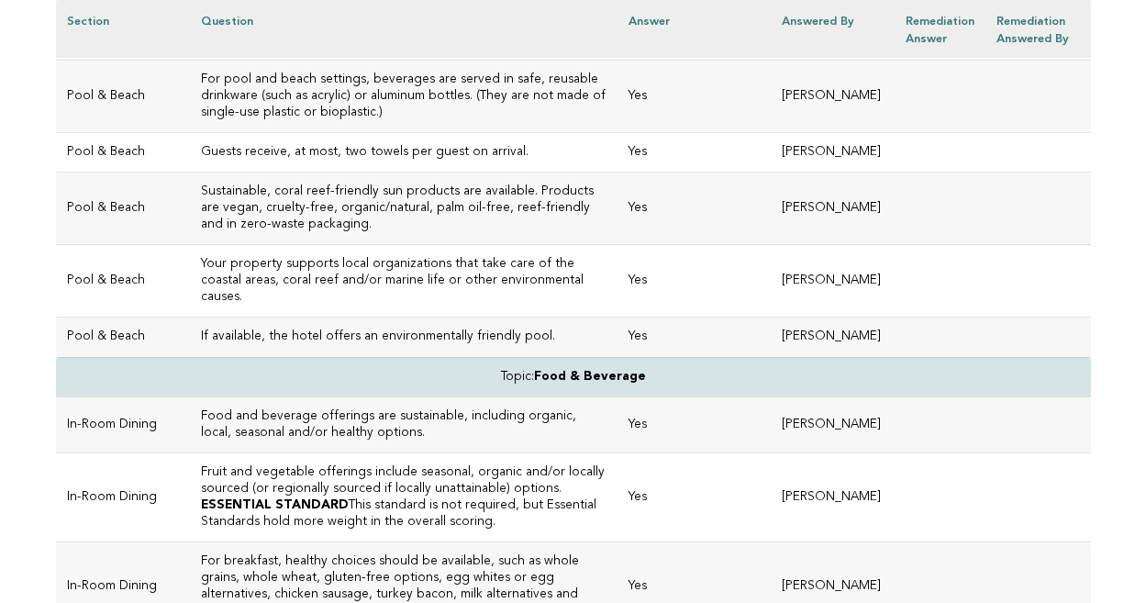
scroll to position [827, 0]
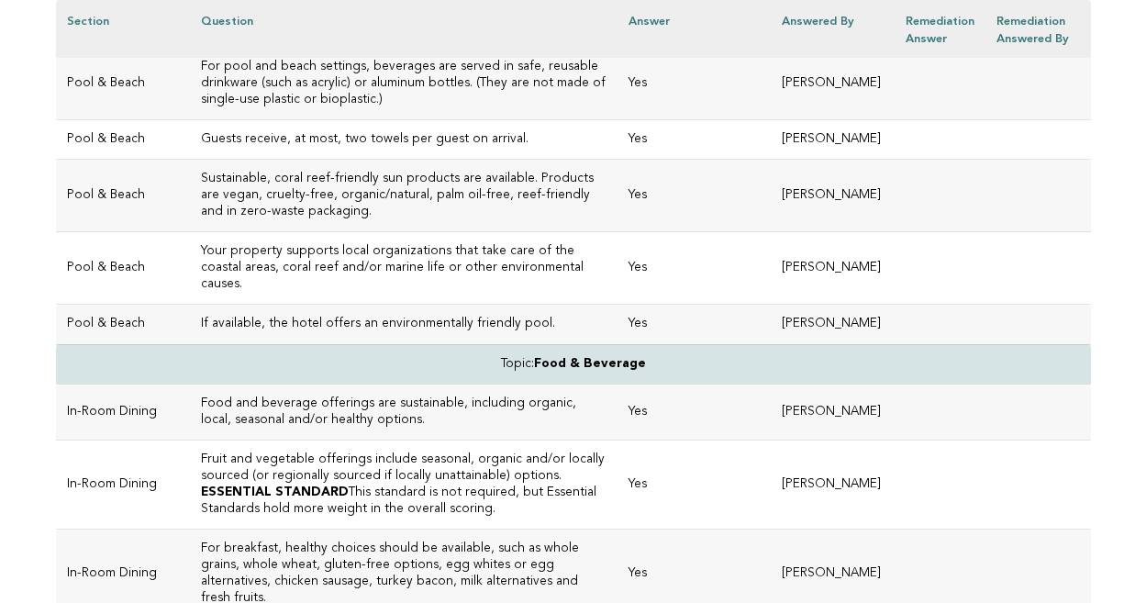
click at [415, 195] on h3 "Sustainable, coral reef-friendly sun products are available. Products are vegan…" at bounding box center [404, 196] width 406 height 50
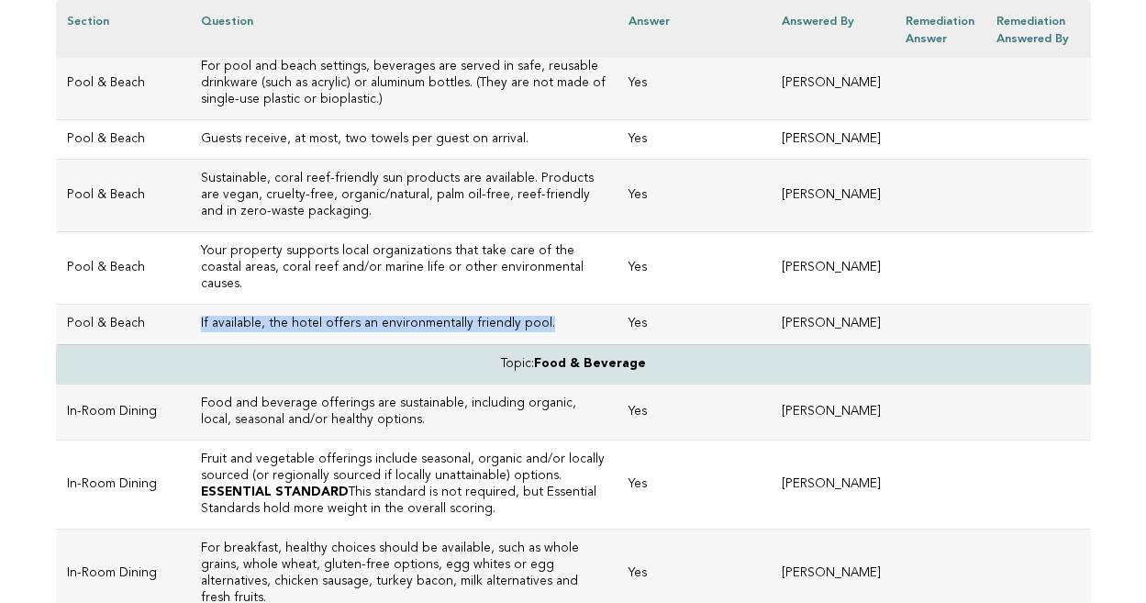
drag, startPoint x: 517, startPoint y: 298, endPoint x: 178, endPoint y: 296, distance: 338.5
click at [201, 316] on h3 "If available, the hotel offers an environmentally friendly pool." at bounding box center [404, 324] width 406 height 17
copy h3 "If available, the hotel offers an environmentally friendly pool."
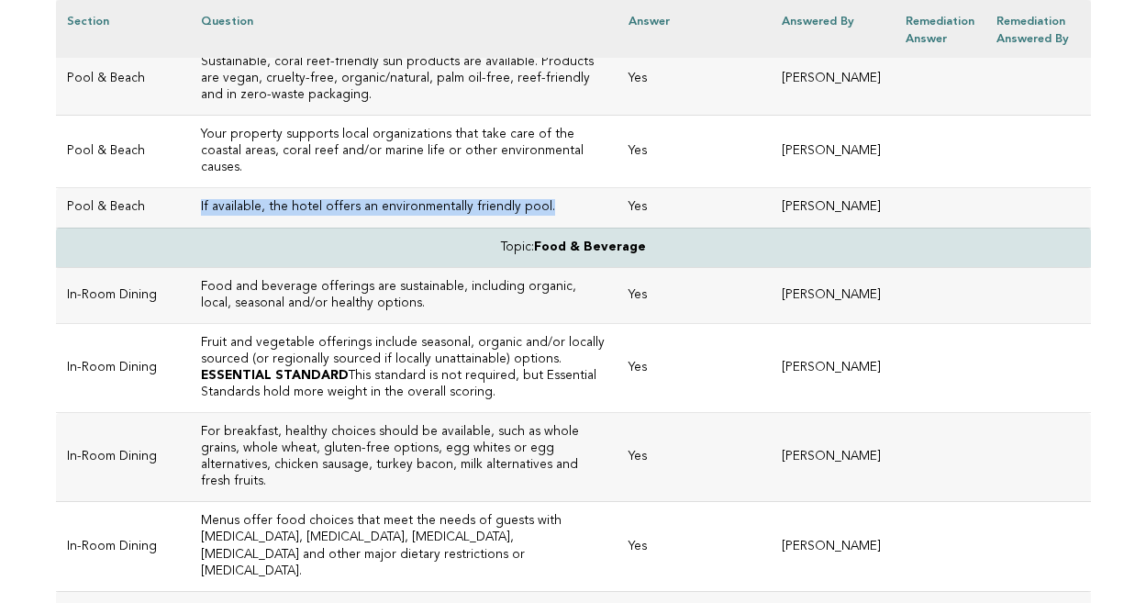
scroll to position [944, 0]
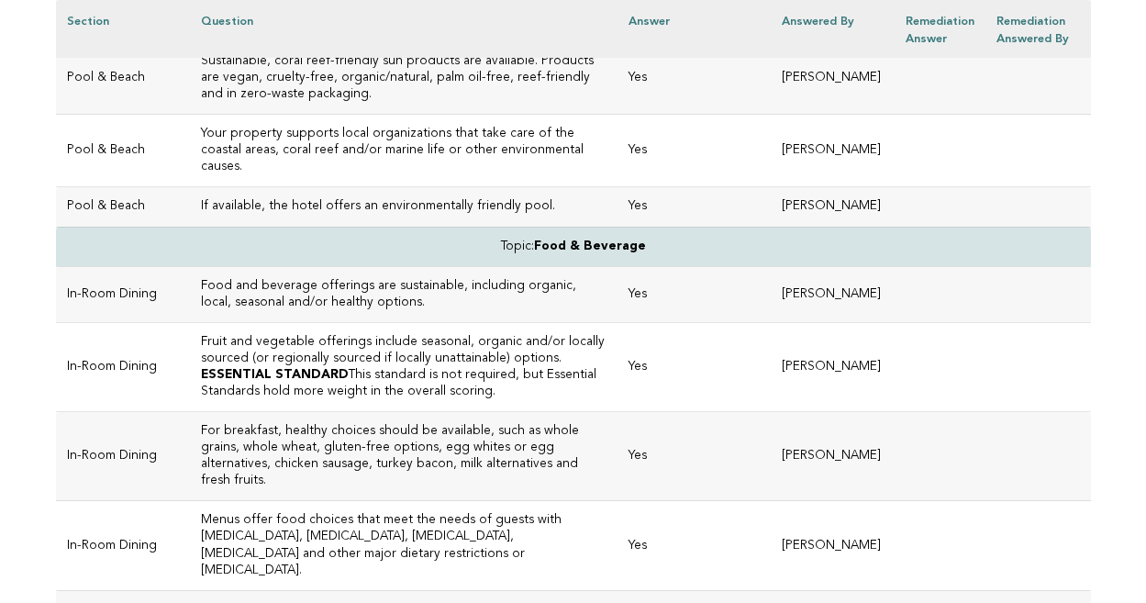
click at [338, 283] on h3 "Food and beverage offerings are sustainable, including organic, local, seasonal…" at bounding box center [404, 294] width 406 height 33
click at [306, 282] on h3 "Food and beverage offerings are sustainable, including organic, local, seasonal…" at bounding box center [404, 294] width 406 height 33
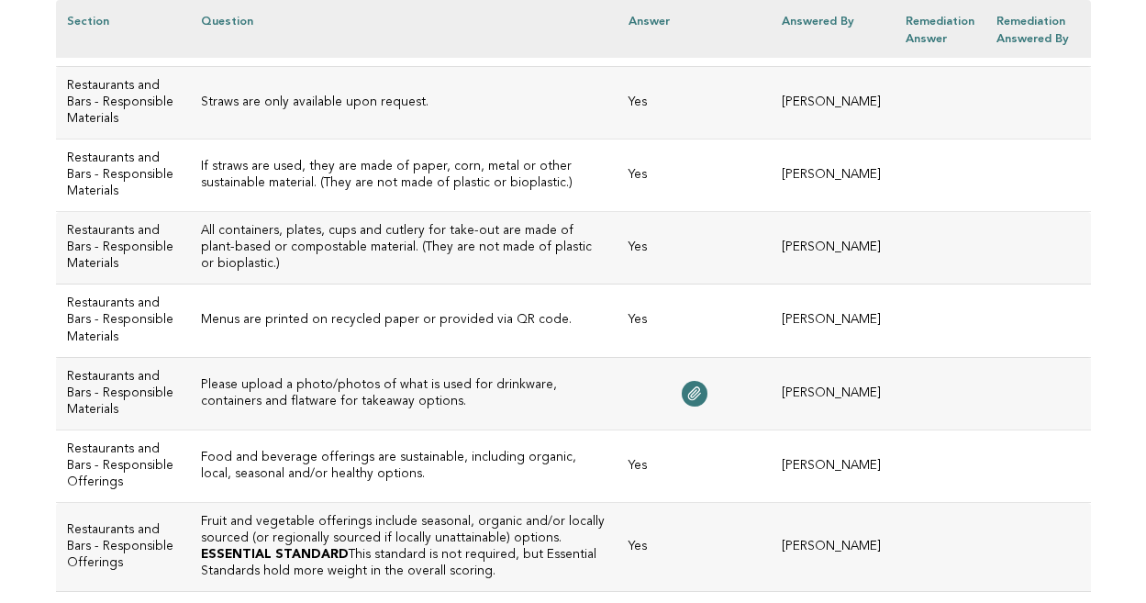
scroll to position [2113, 0]
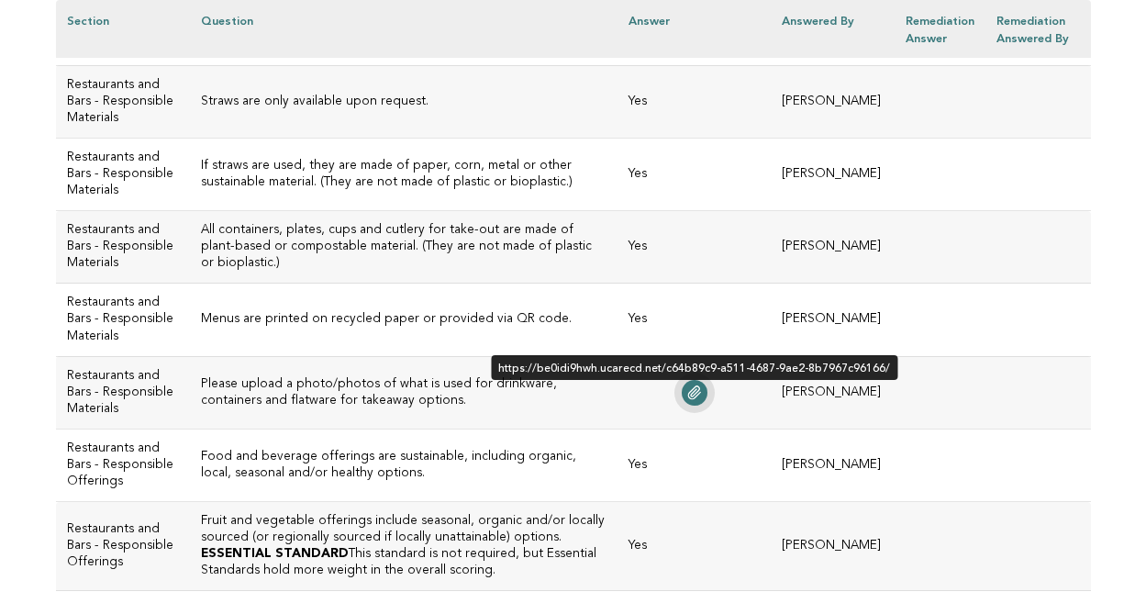
click at [700, 399] on icon at bounding box center [694, 392] width 12 height 13
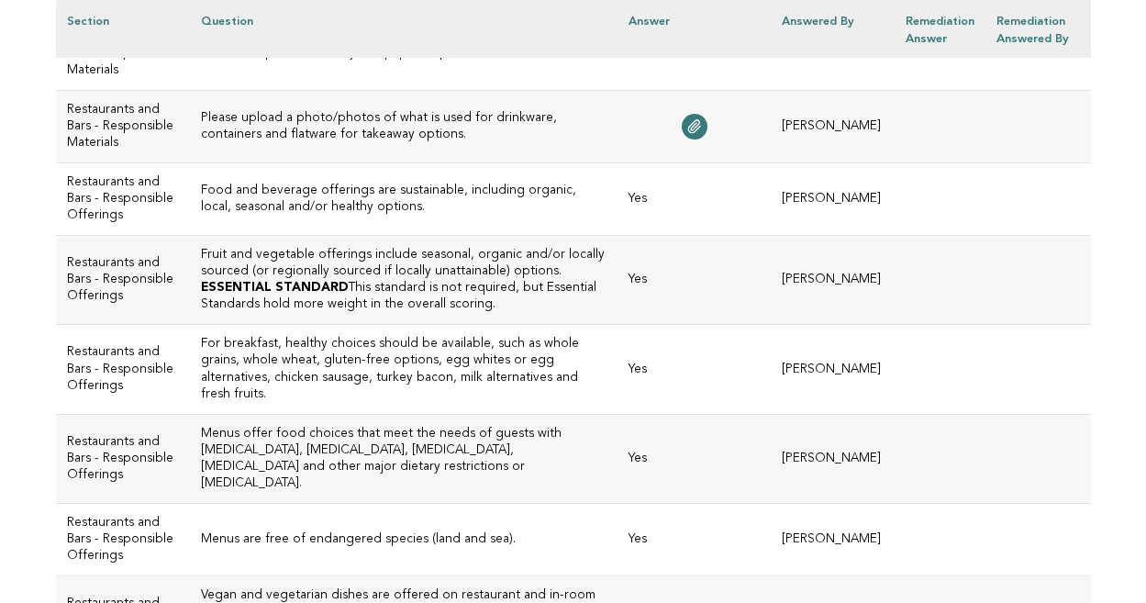
scroll to position [2383, 0]
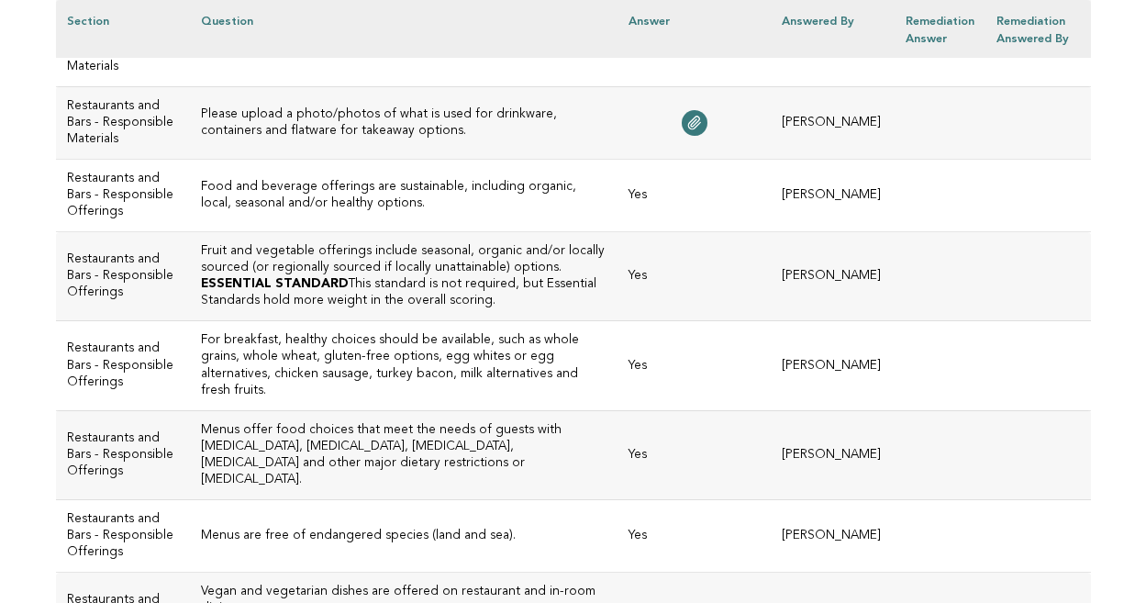
click at [414, 309] on p "ESSENTIAL STANDARD This standard is not required, but Essential Standards hold …" at bounding box center [404, 292] width 406 height 33
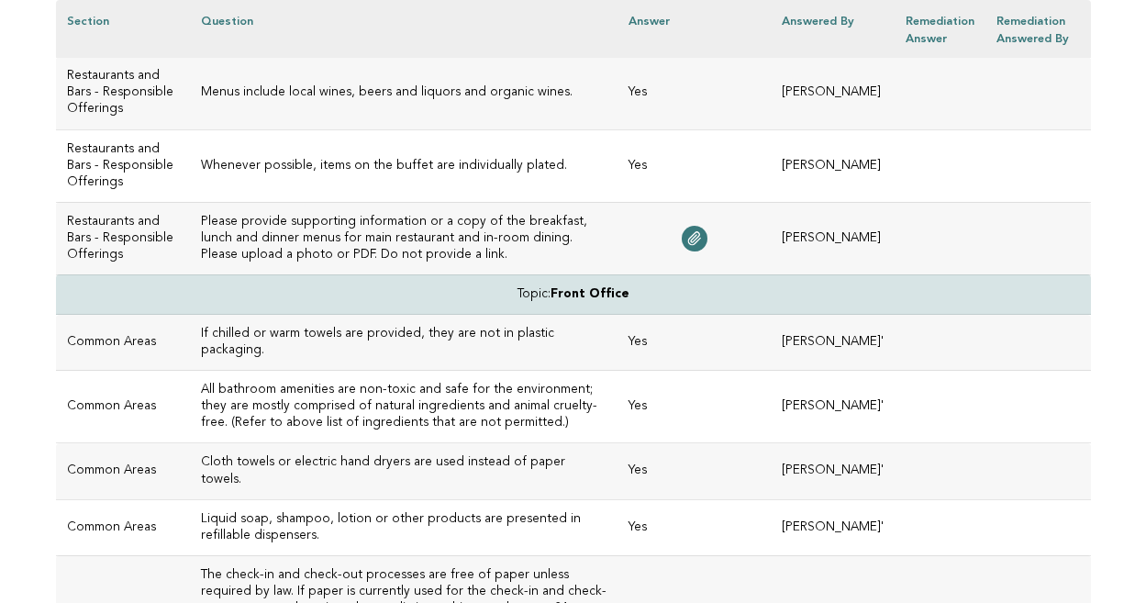
scroll to position [3221, 0]
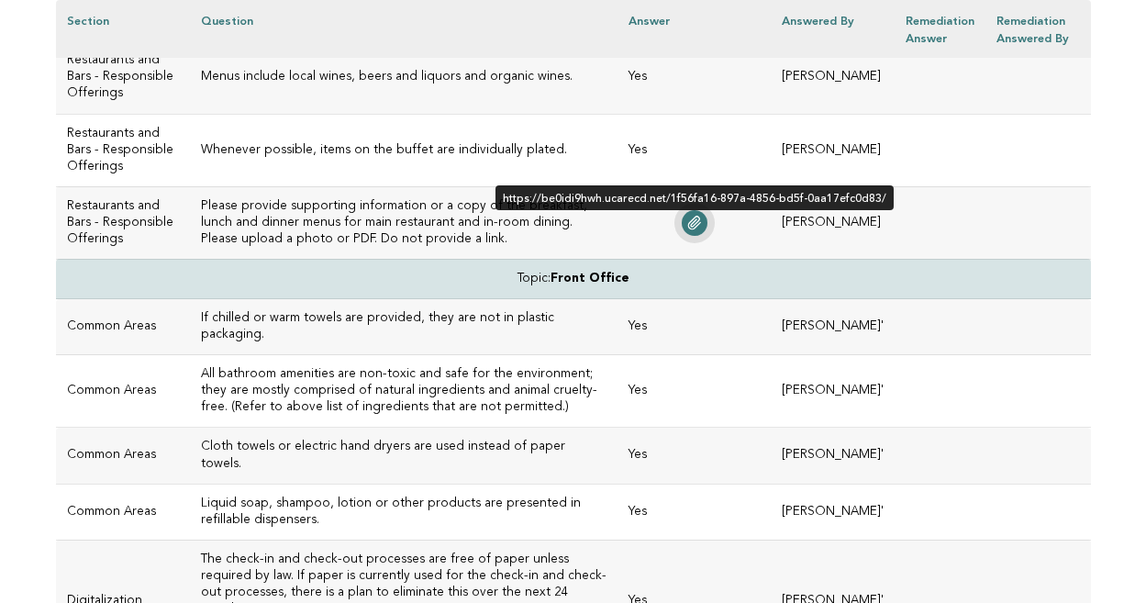
click at [700, 229] on icon at bounding box center [694, 223] width 12 height 13
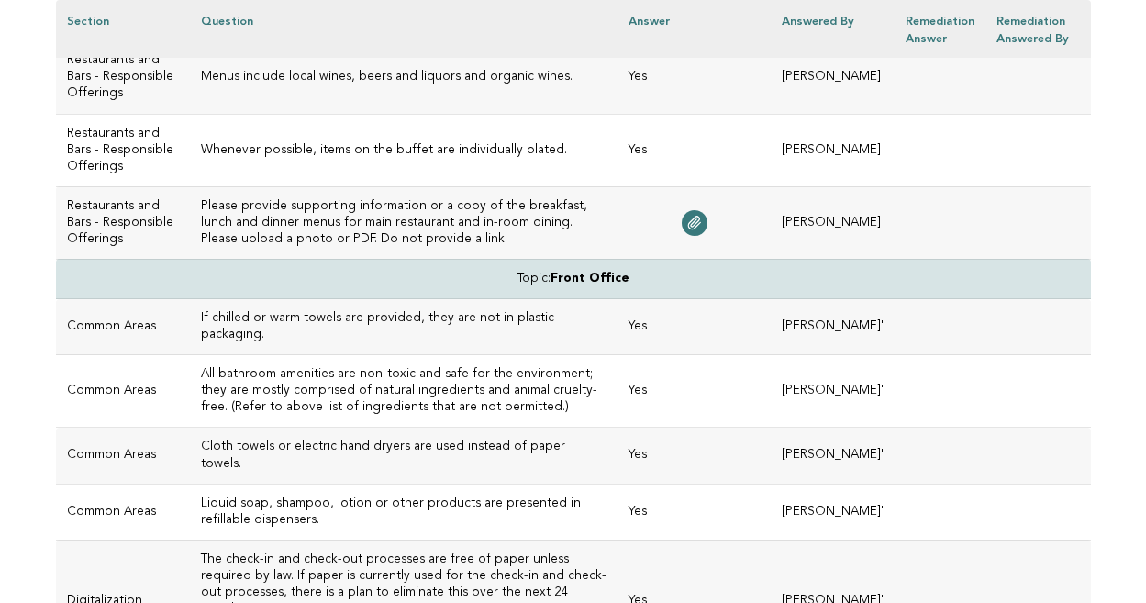
click at [344, 114] on td "Menus include local wines, beers and liquors and organic wines." at bounding box center [404, 77] width 428 height 72
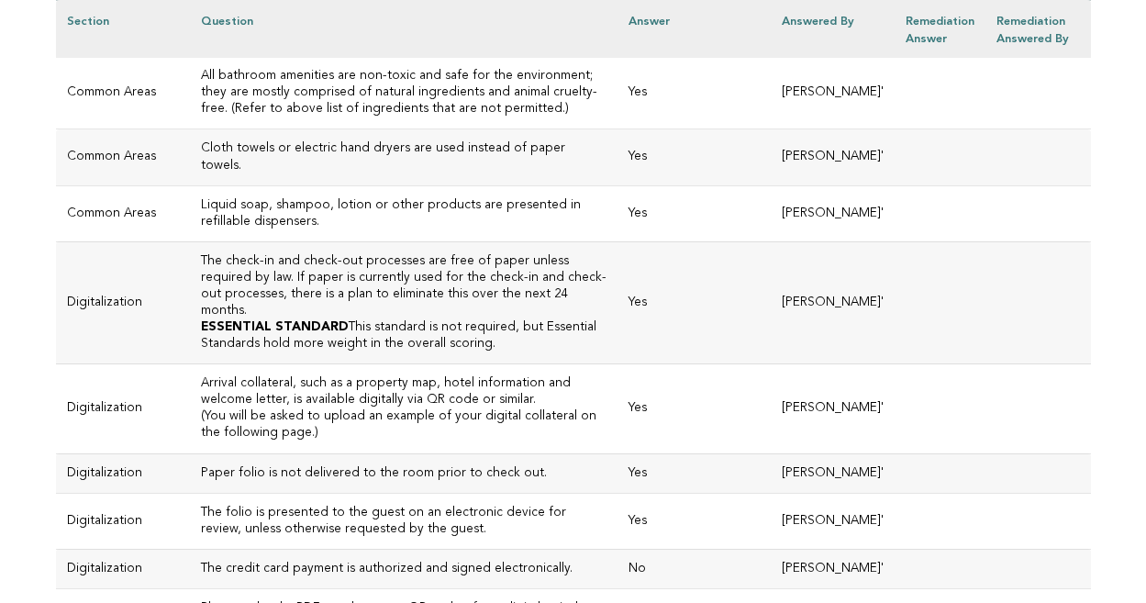
scroll to position [3522, 0]
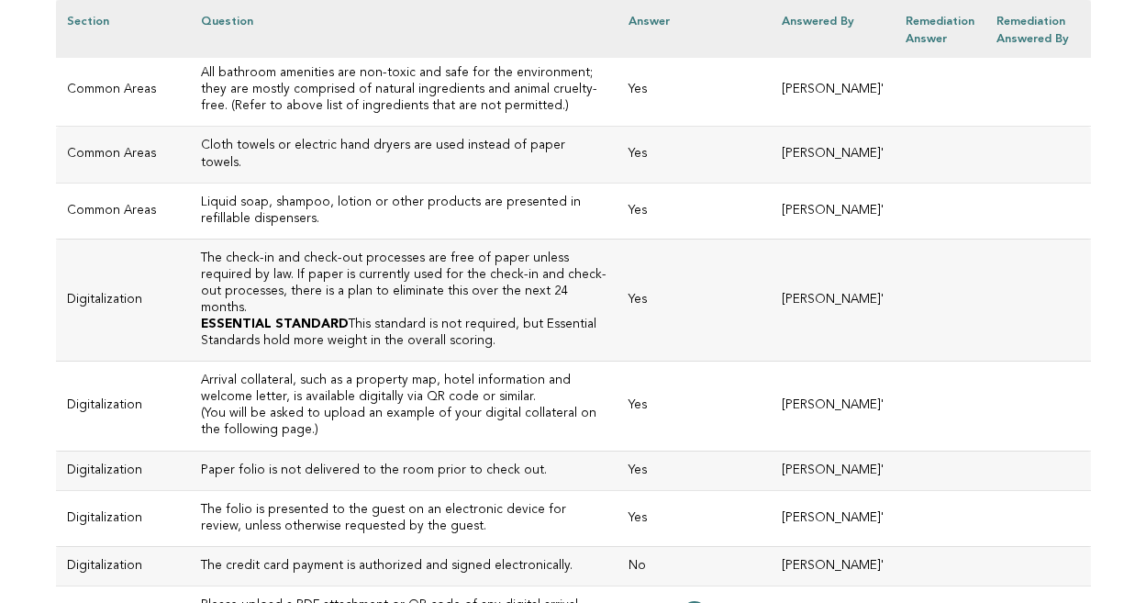
drag, startPoint x: 574, startPoint y: 175, endPoint x: 176, endPoint y: 173, distance: 398.2
click at [201, 42] on h3 "If chilled or warm towels are provided, they are not in plastic packaging." at bounding box center [404, 25] width 406 height 33
copy h3 "If chilled or warm towels are provided, they are not in plastic packaging"
click at [341, 228] on h3 "Liquid soap, shampoo, lotion or other products are presented in refillable disp…" at bounding box center [404, 210] width 406 height 33
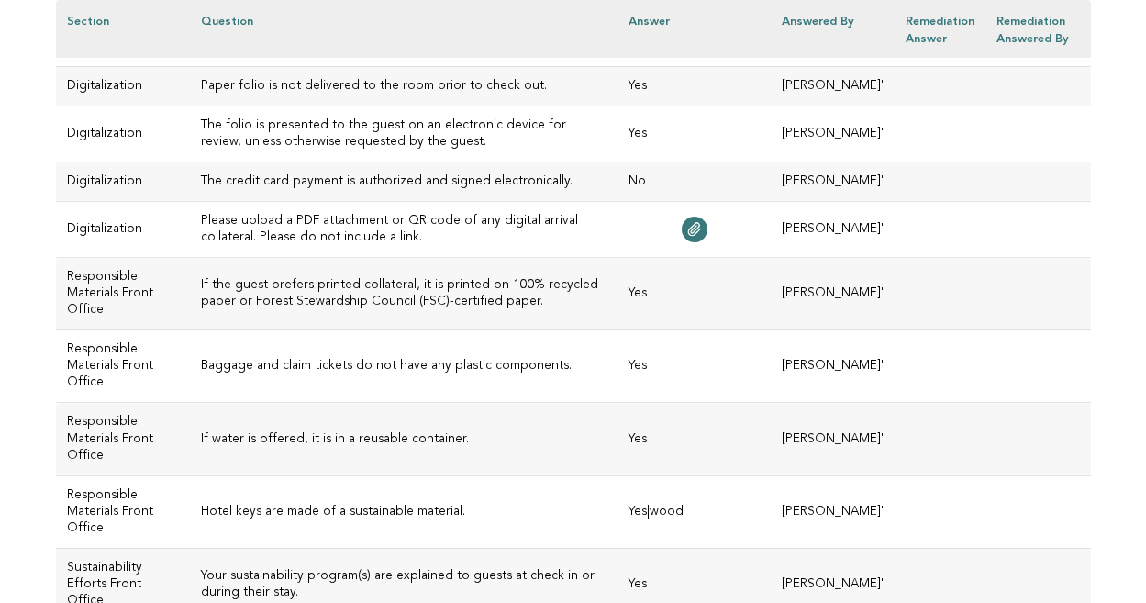
scroll to position [3908, 0]
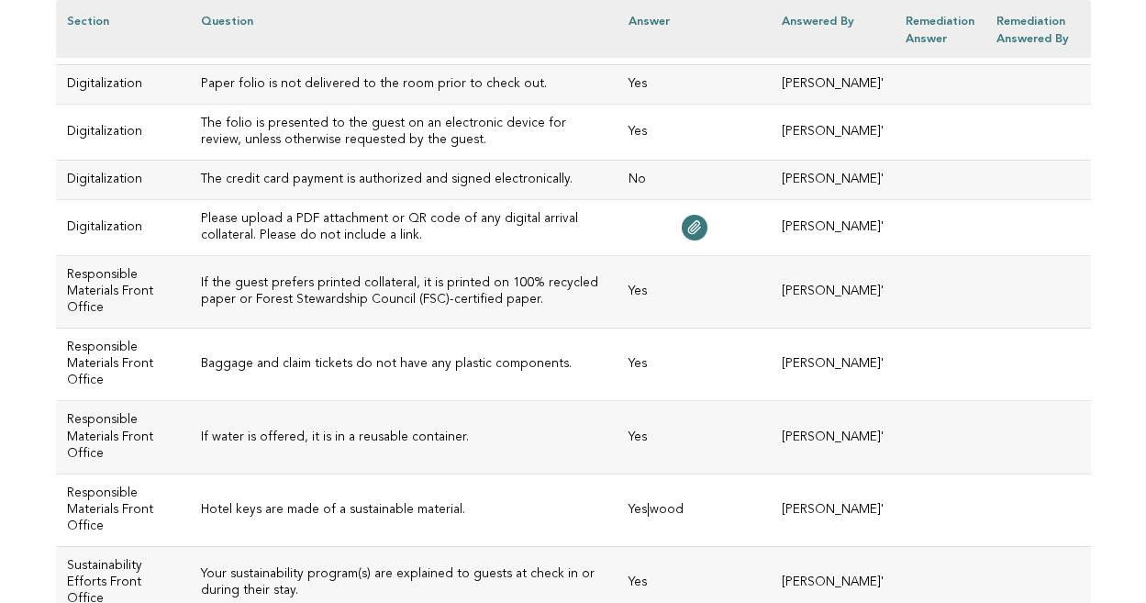
click at [344, 199] on td "The credit card payment is authorized and signed electronically." at bounding box center [404, 179] width 428 height 39
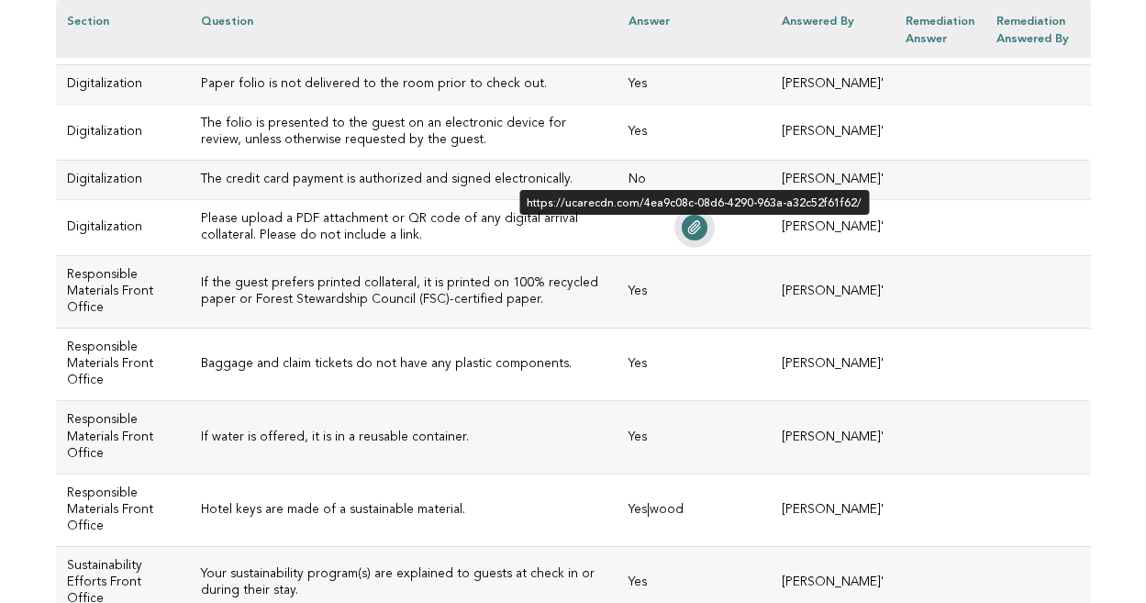
click at [702, 235] on icon at bounding box center [694, 227] width 15 height 15
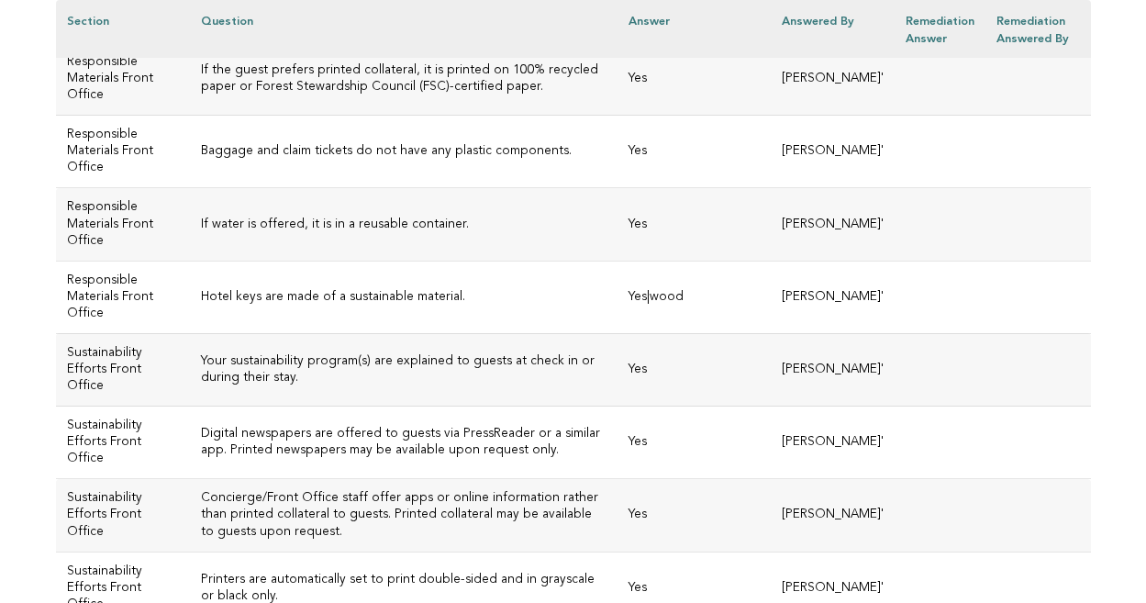
scroll to position [4125, 0]
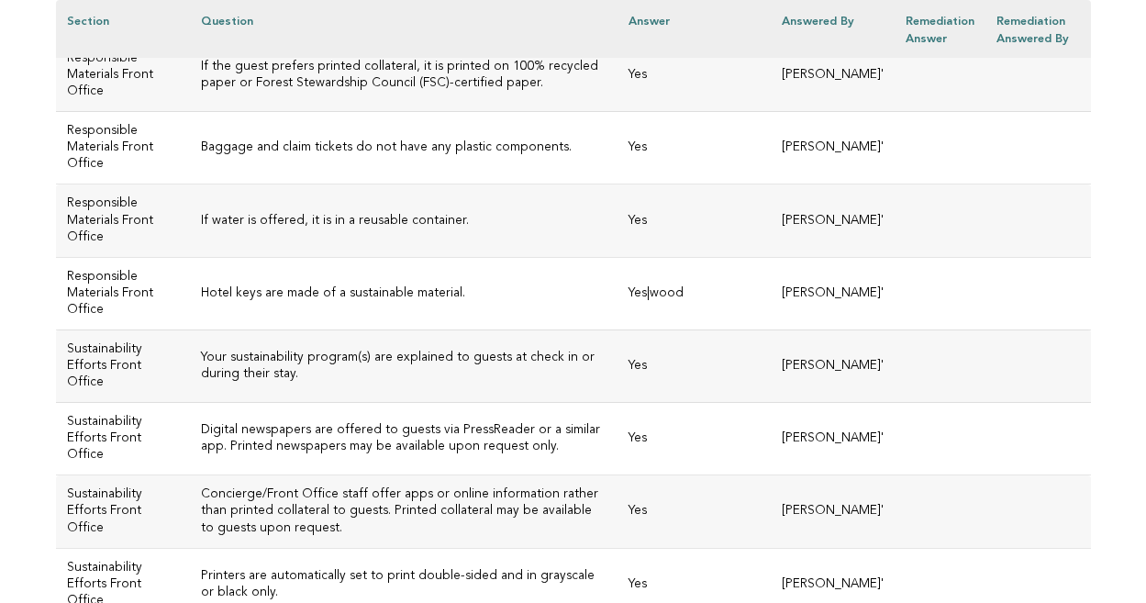
click at [466, 92] on h3 "If the guest prefers printed collateral, it is printed on 100% recycled paper o…" at bounding box center [404, 75] width 406 height 33
click at [540, 156] on h3 "Baggage and claim tickets do not have any plastic components." at bounding box center [404, 147] width 406 height 17
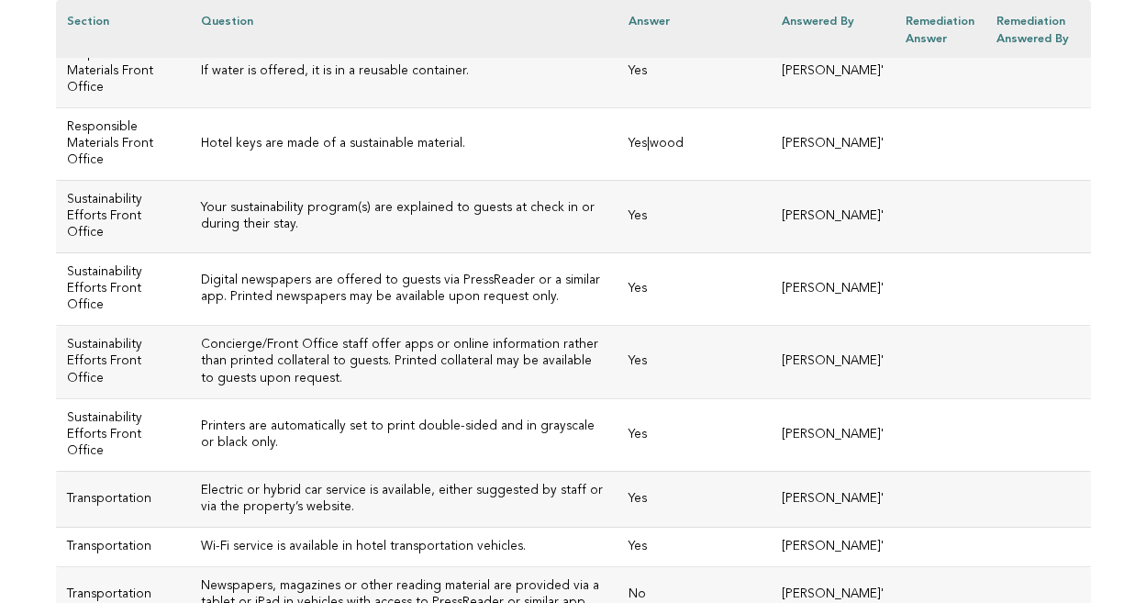
scroll to position [4279, 0]
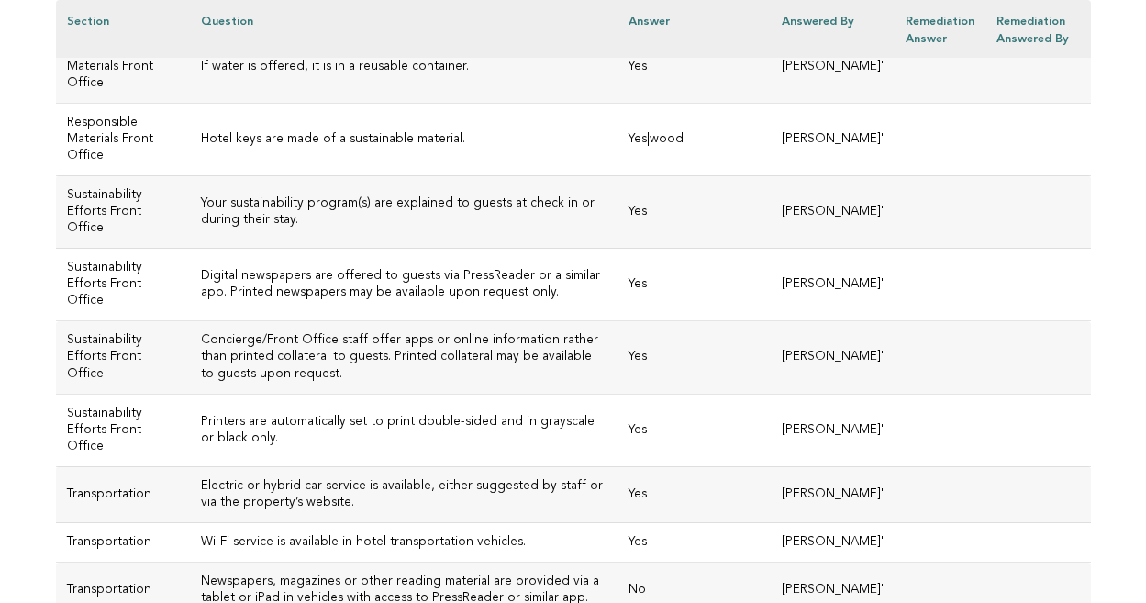
click at [433, 75] on h3 "If water is offered, it is in a reusable container." at bounding box center [404, 67] width 406 height 17
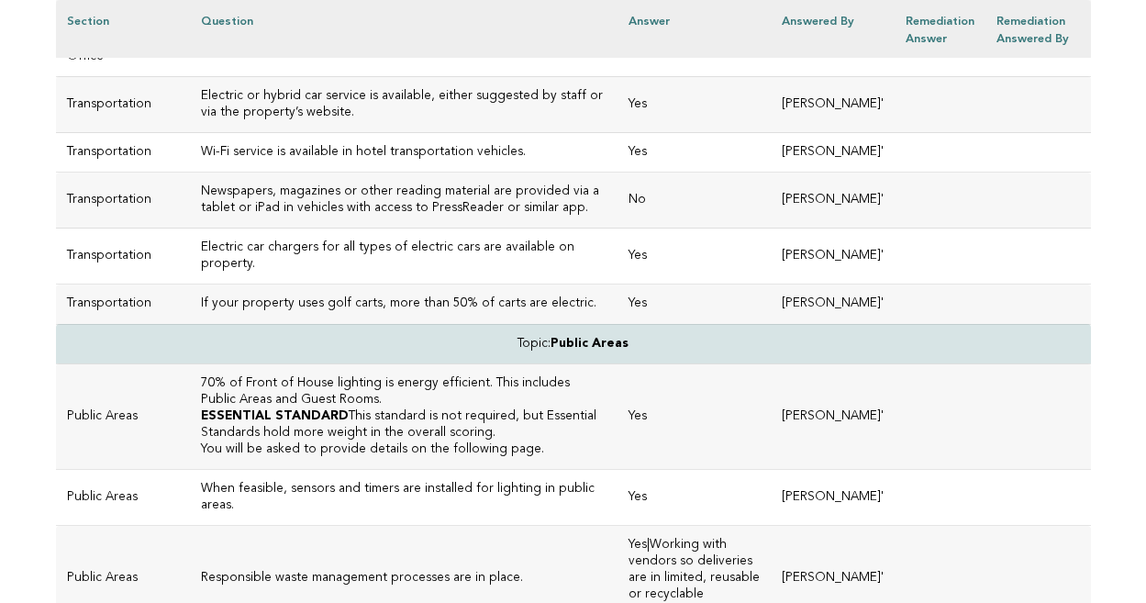
scroll to position [4684, 0]
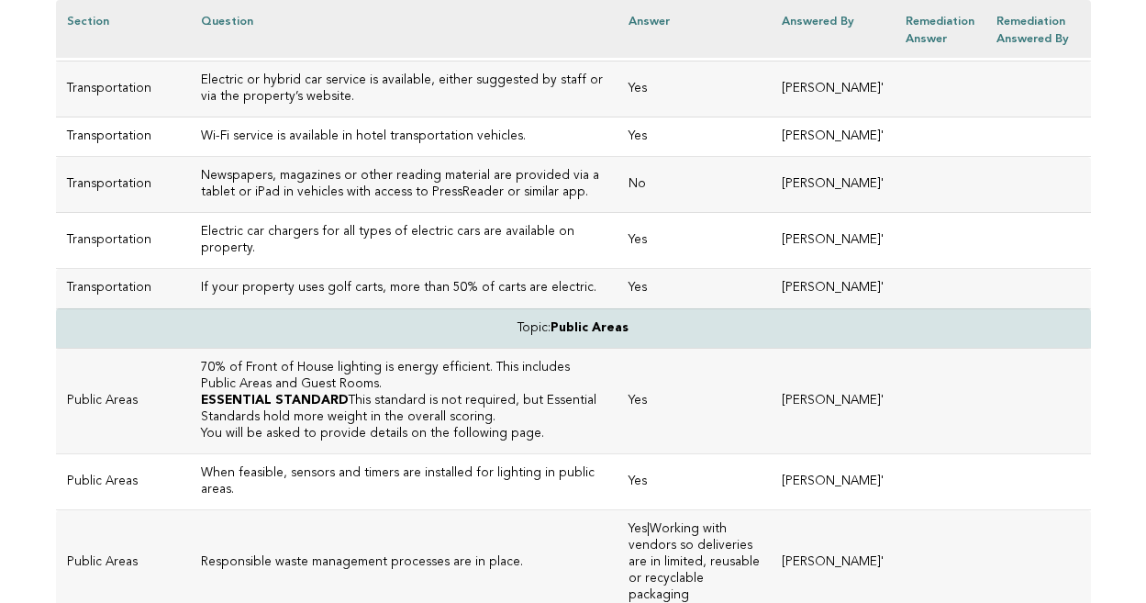
click at [346, 106] on h3 "Electric or hybrid car service is available, either suggested by staff or via t…" at bounding box center [404, 88] width 406 height 33
click at [401, 145] on h3 "Wi-Fi service is available in hotel transportation vehicles." at bounding box center [404, 136] width 406 height 17
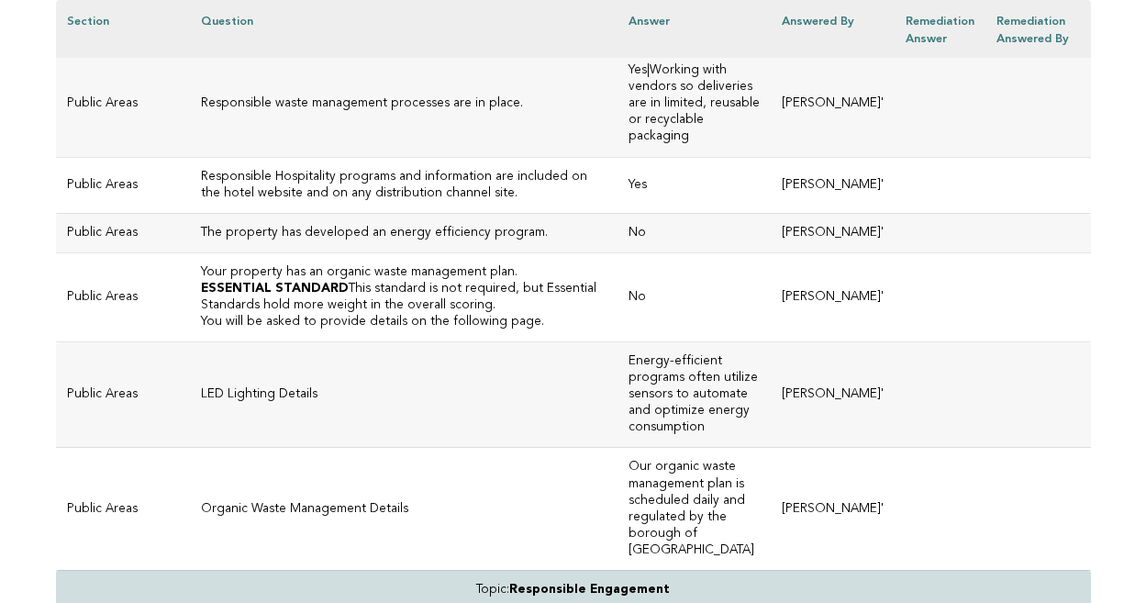
scroll to position [5145, 0]
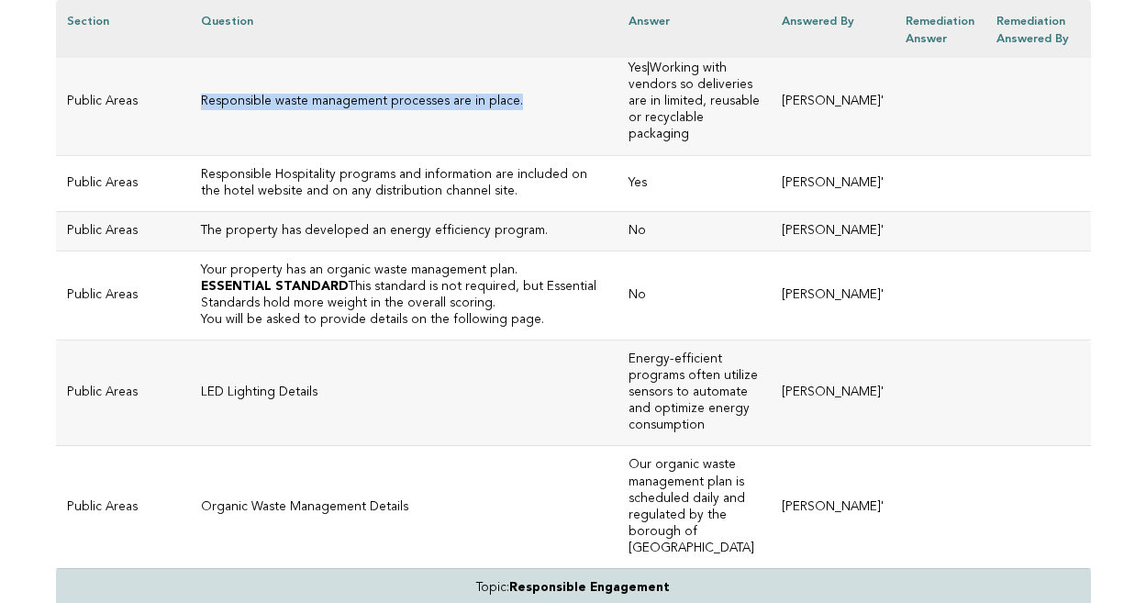
drag, startPoint x: 490, startPoint y: 309, endPoint x: 167, endPoint y: 307, distance: 322.9
click at [190, 155] on td "Responsible waste management processes are in place." at bounding box center [404, 103] width 428 height 106
copy h3 "Responsible waste management processes are in place."
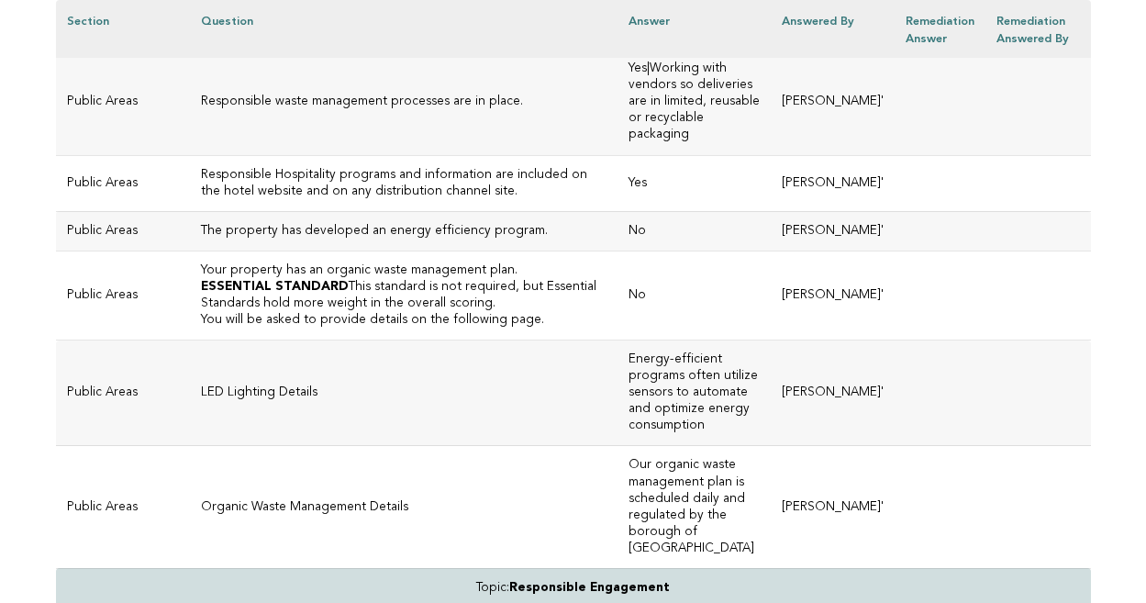
click at [306, 200] on h3 "Responsible Hospitality programs and information are included on the hotel webs…" at bounding box center [404, 183] width 406 height 33
click at [342, 239] on h3 "The property has developed an energy efficiency program." at bounding box center [404, 231] width 406 height 17
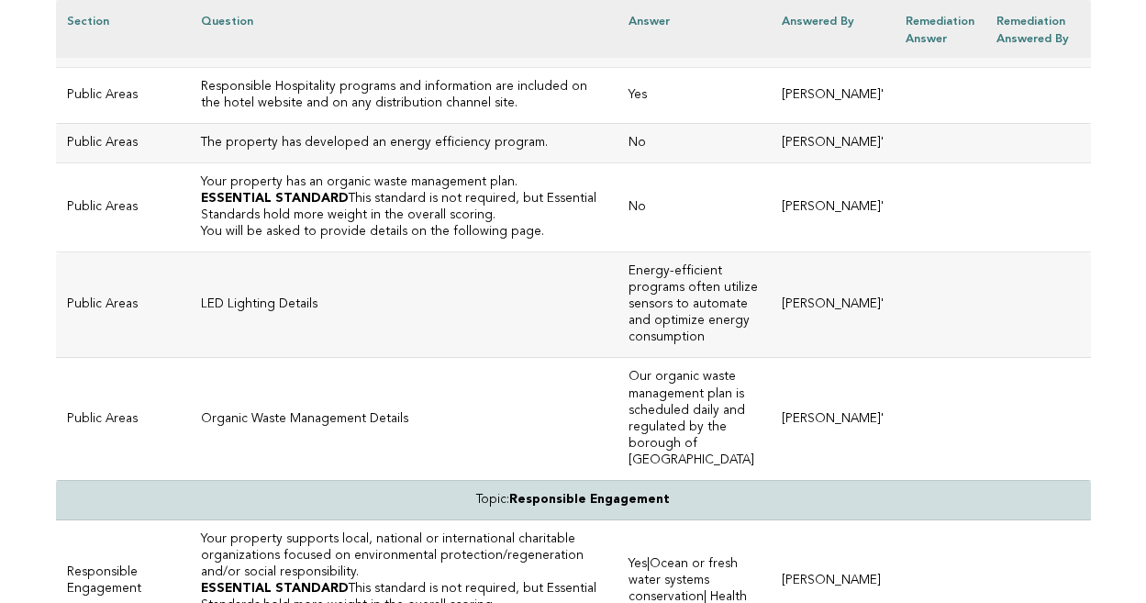
scroll to position [5233, 0]
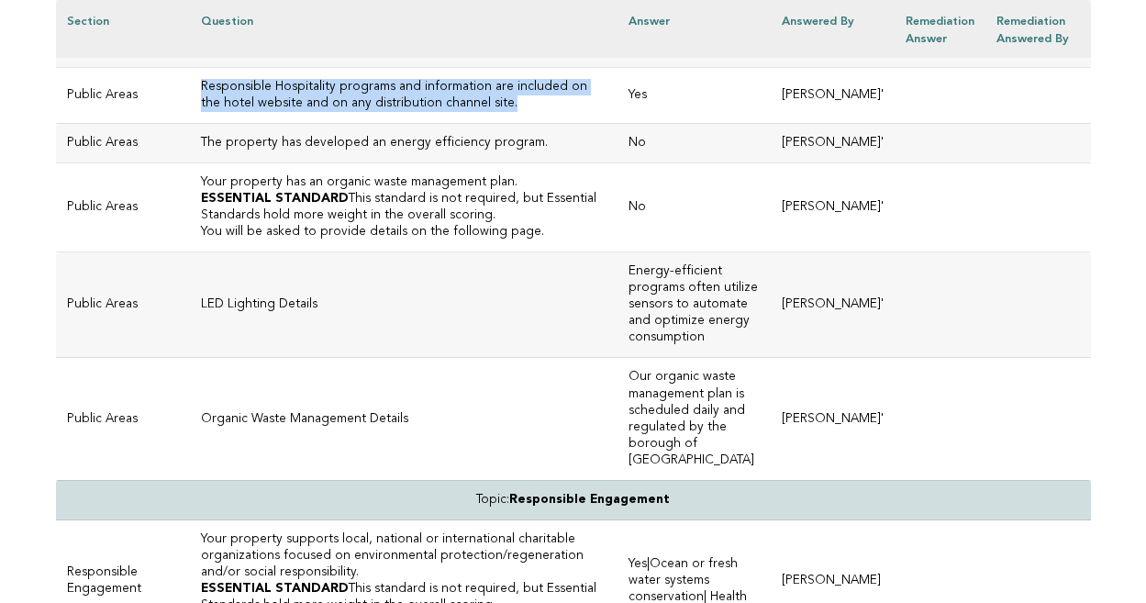
drag, startPoint x: 365, startPoint y: 336, endPoint x: 176, endPoint y: 321, distance: 189.6
click at [201, 112] on h3 "Responsible Hospitality programs and information are included on the hotel webs…" at bounding box center [404, 95] width 406 height 33
copy h3 "Responsible Hospitality programs and information are included on the hotel webs…"
